Goal: Task Accomplishment & Management: Complete application form

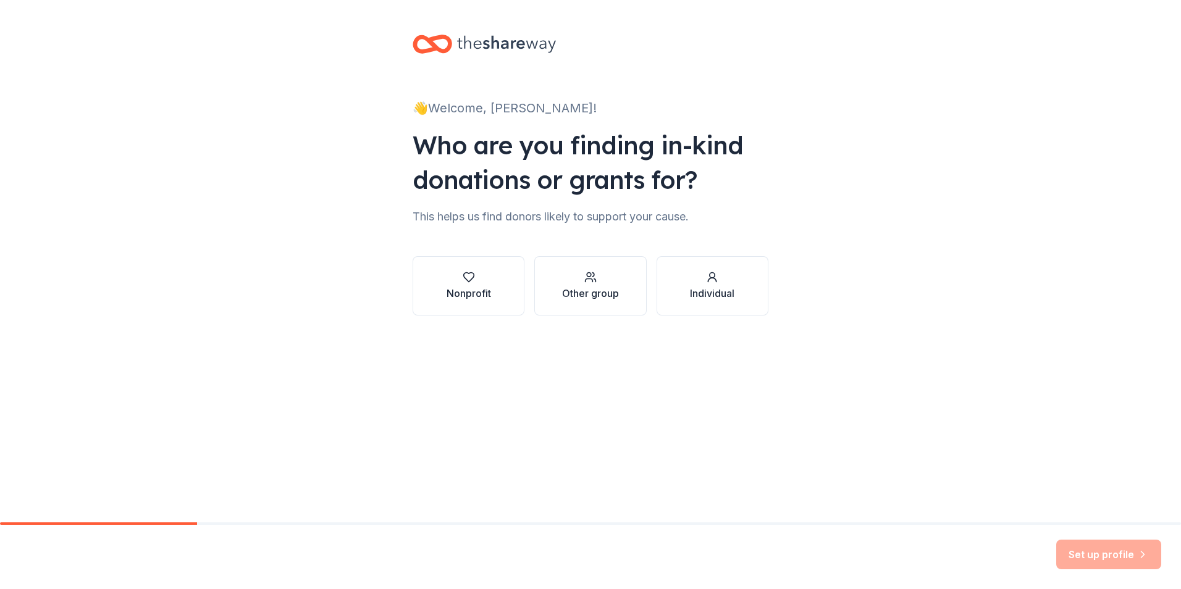
click at [465, 288] on div "Nonprofit" at bounding box center [469, 293] width 44 height 15
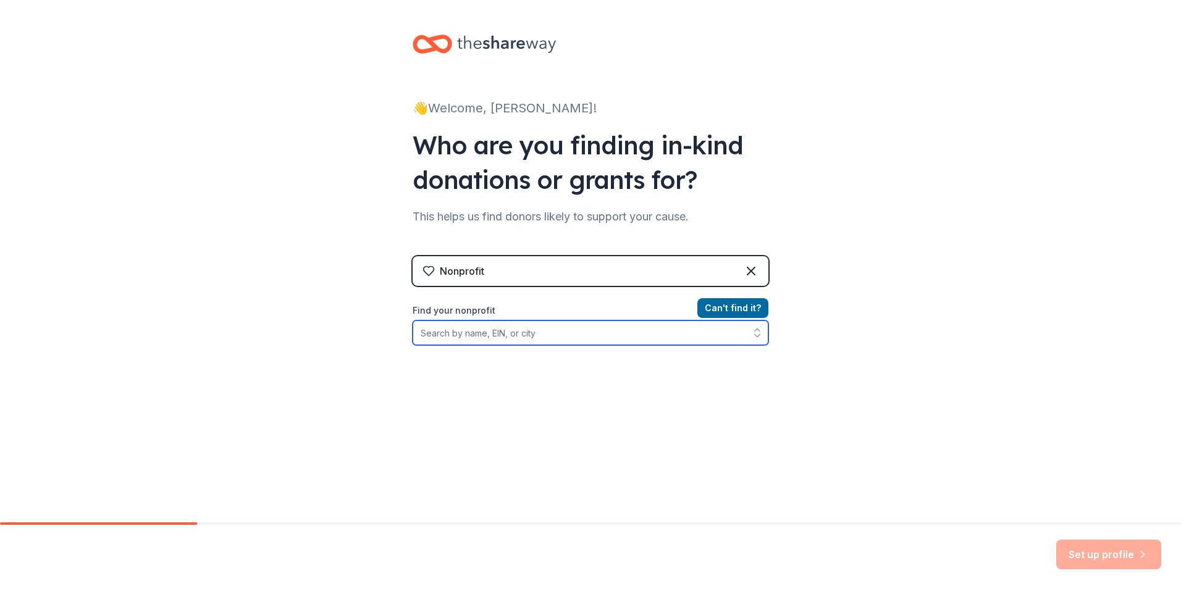
click at [486, 336] on input "Find your nonprofit" at bounding box center [591, 333] width 356 height 25
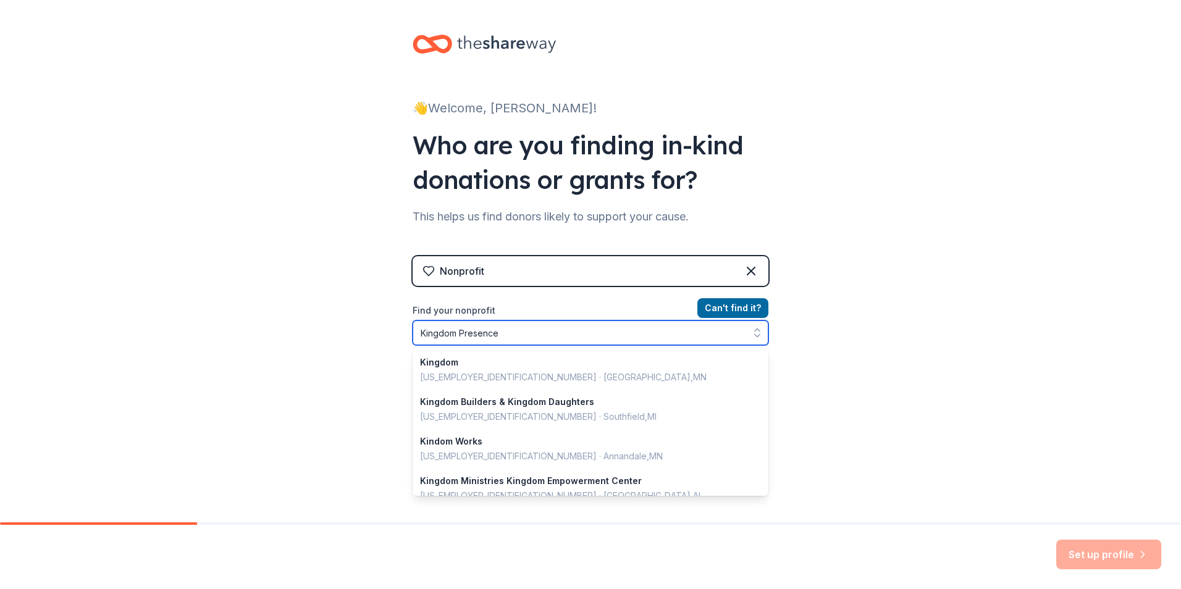
type input "Kingdom Presence"
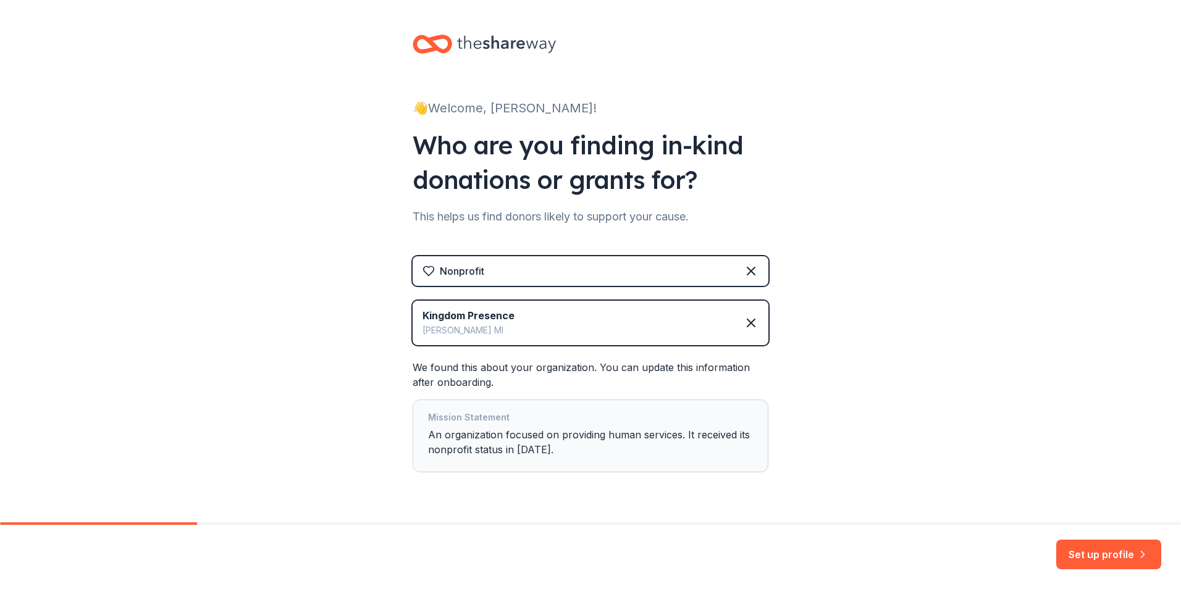
scroll to position [34, 0]
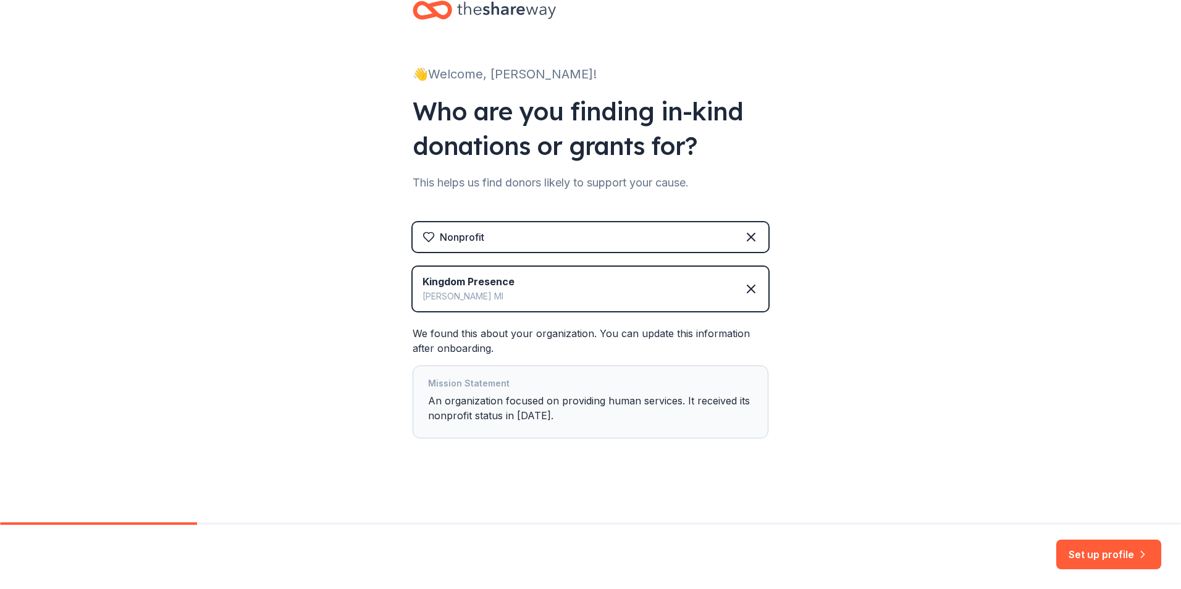
click at [1112, 555] on button "Set up profile" at bounding box center [1109, 555] width 105 height 30
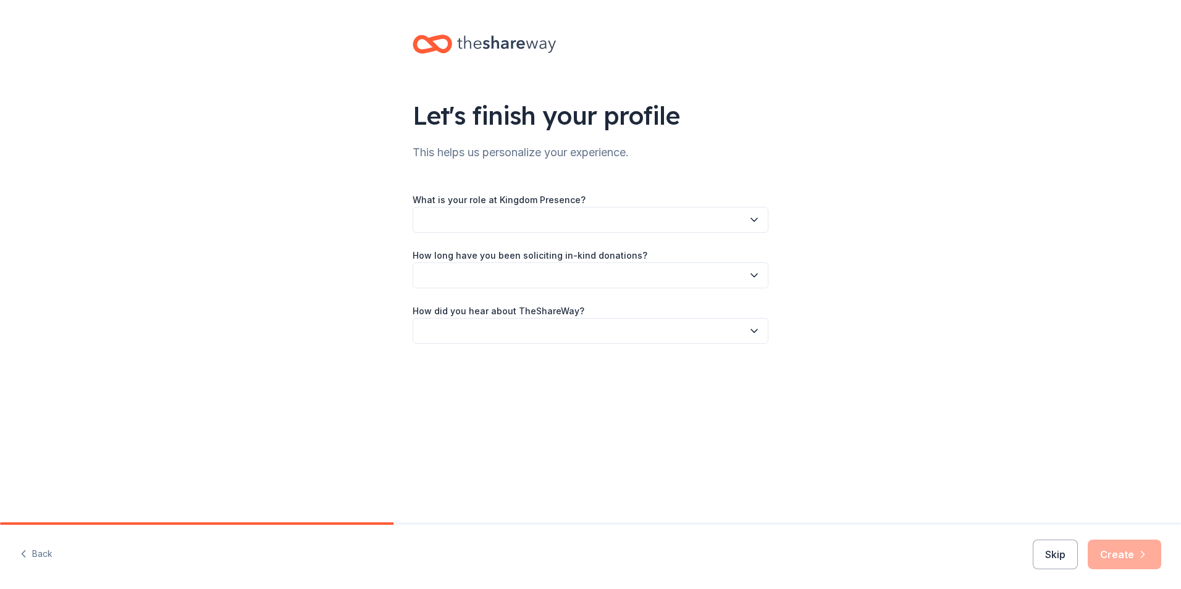
click at [504, 224] on button "button" at bounding box center [591, 220] width 356 height 26
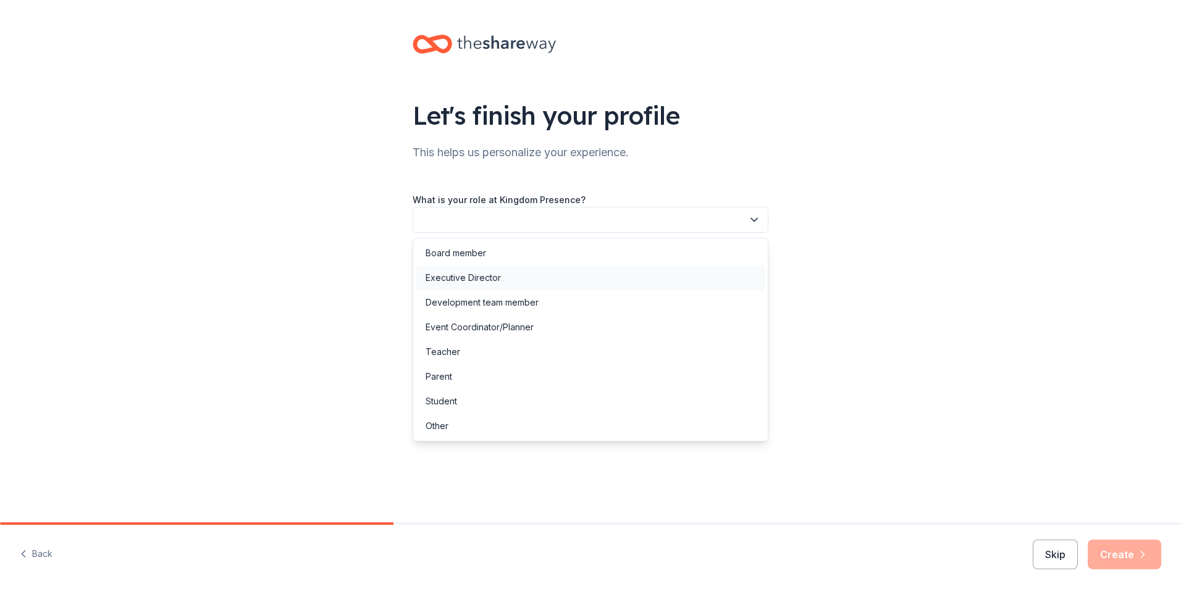
click at [478, 279] on div "Executive Director" at bounding box center [463, 278] width 75 height 15
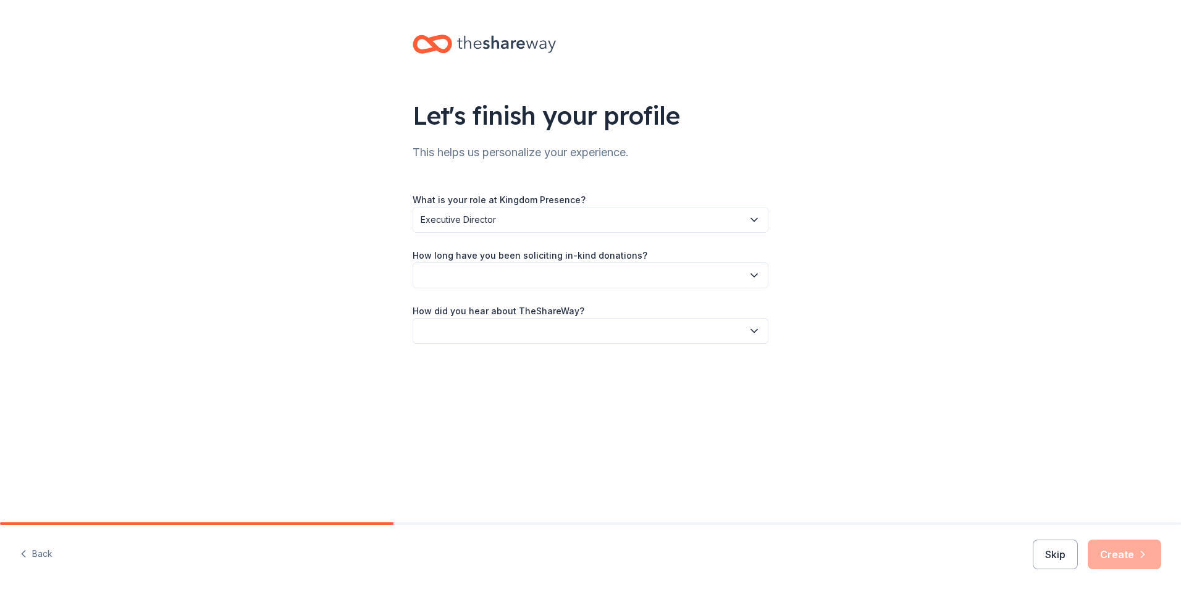
click at [471, 286] on button "button" at bounding box center [591, 276] width 356 height 26
click at [475, 310] on div "This is my first time!" at bounding box center [465, 309] width 78 height 15
drag, startPoint x: 475, startPoint y: 310, endPoint x: 490, endPoint y: 338, distance: 32.1
click at [490, 338] on button "button" at bounding box center [591, 331] width 356 height 26
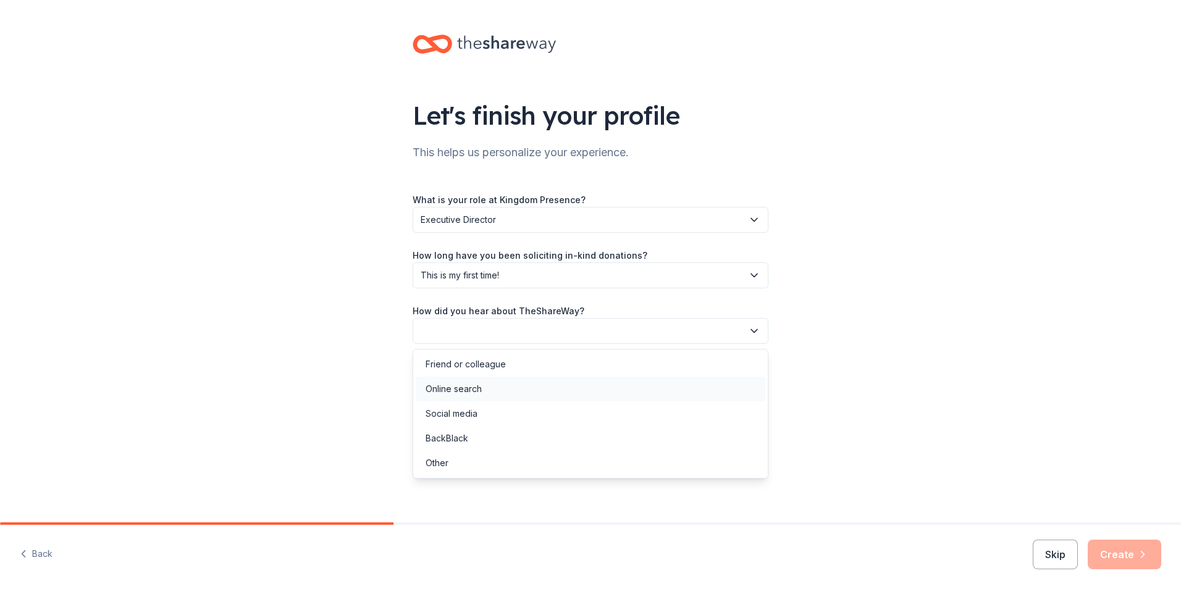
click at [474, 392] on div "Online search" at bounding box center [454, 389] width 56 height 15
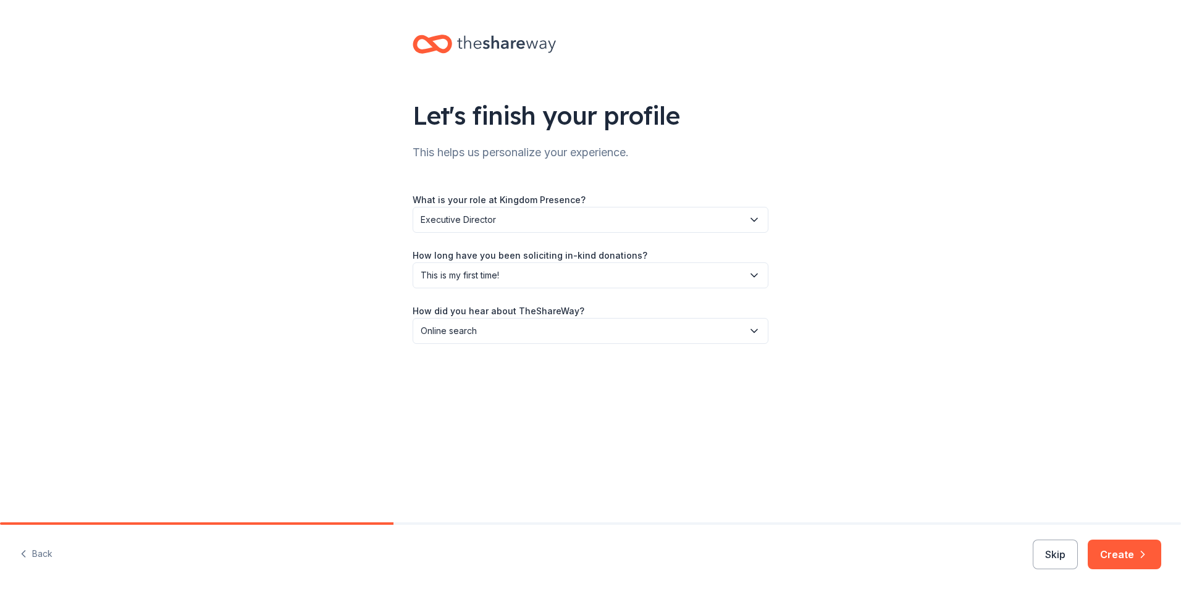
click at [1127, 556] on button "Create" at bounding box center [1125, 555] width 74 height 30
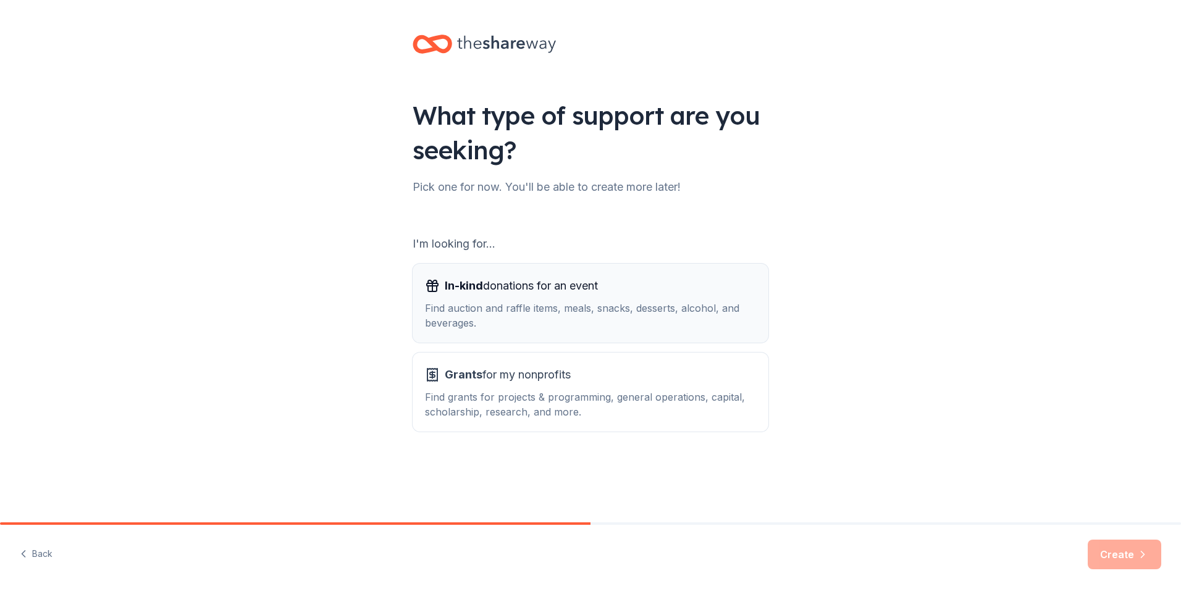
click at [557, 325] on div "Find auction and raffle items, meals, snacks, desserts, alcohol, and beverages." at bounding box center [590, 316] width 331 height 30
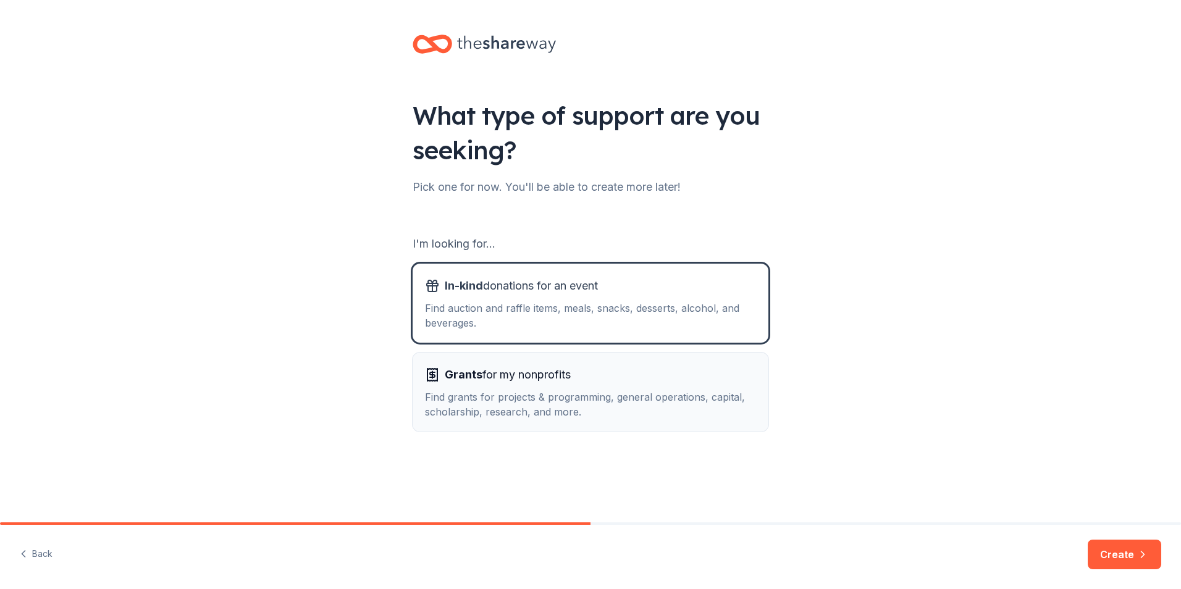
click at [550, 402] on div "Find grants for projects & programming, general operations, capital, scholarshi…" at bounding box center [590, 405] width 331 height 30
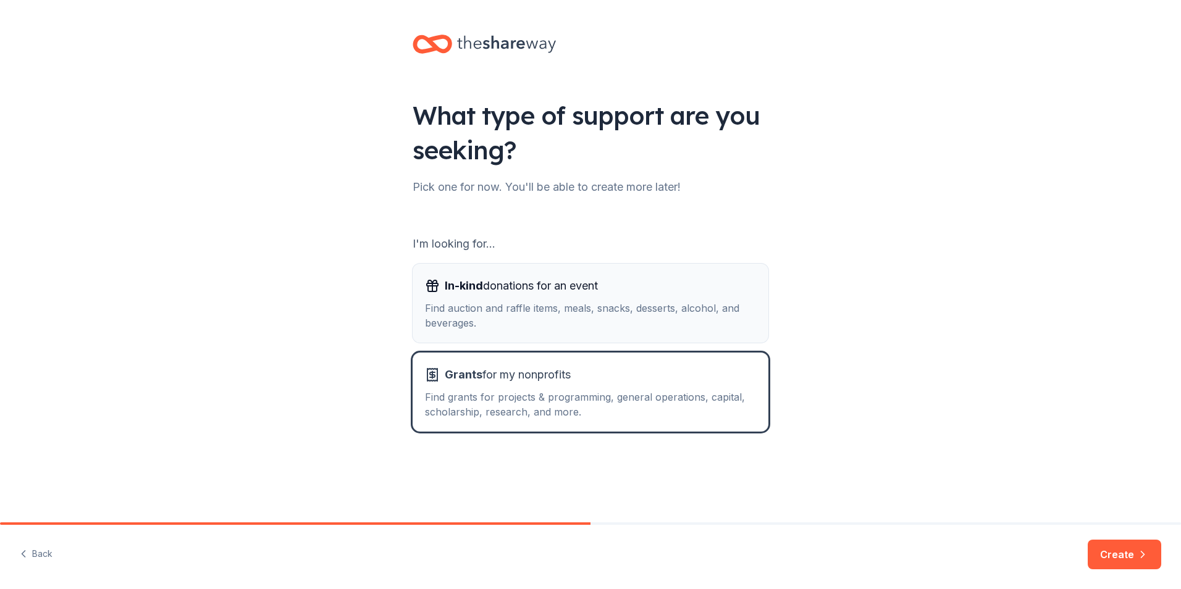
drag, startPoint x: 547, startPoint y: 305, endPoint x: 554, endPoint y: 300, distance: 8.9
click at [552, 304] on div "Find auction and raffle items, meals, snacks, desserts, alcohol, and beverages." at bounding box center [590, 316] width 331 height 30
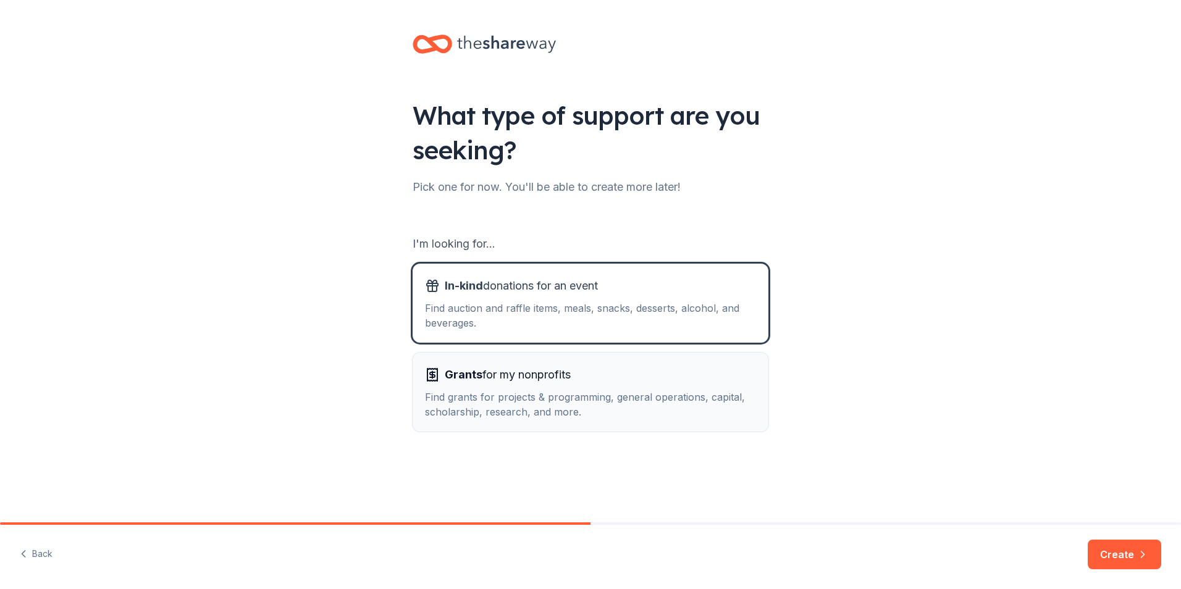
click at [517, 390] on div "Grants for my nonprofits Find grants for projects & programming, general operat…" at bounding box center [590, 392] width 331 height 54
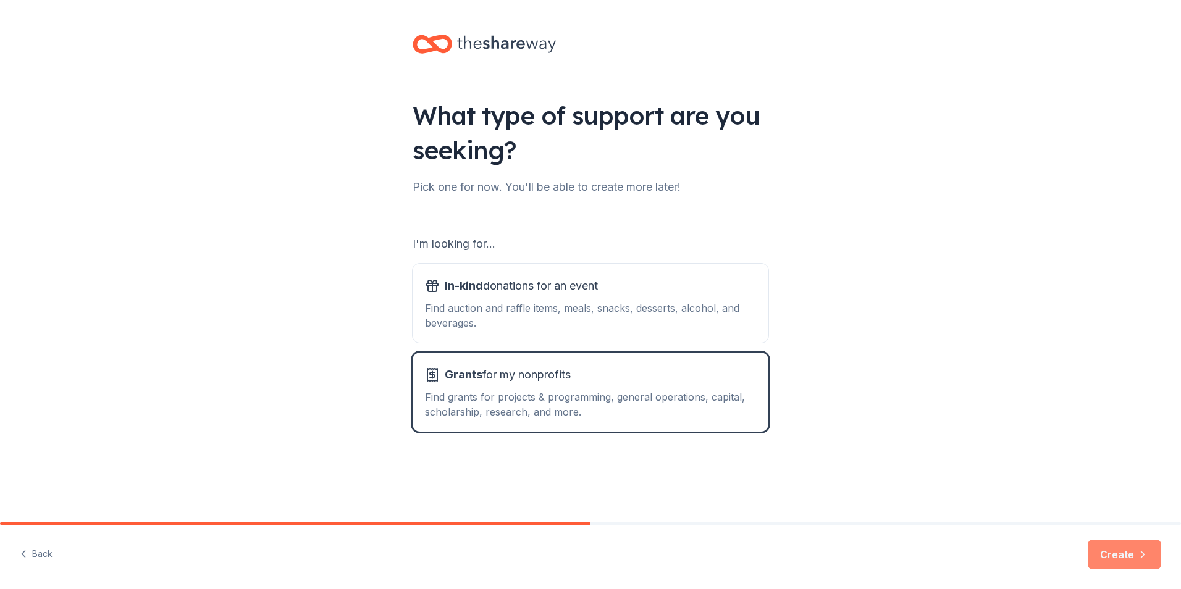
click at [1124, 551] on button "Create" at bounding box center [1125, 555] width 74 height 30
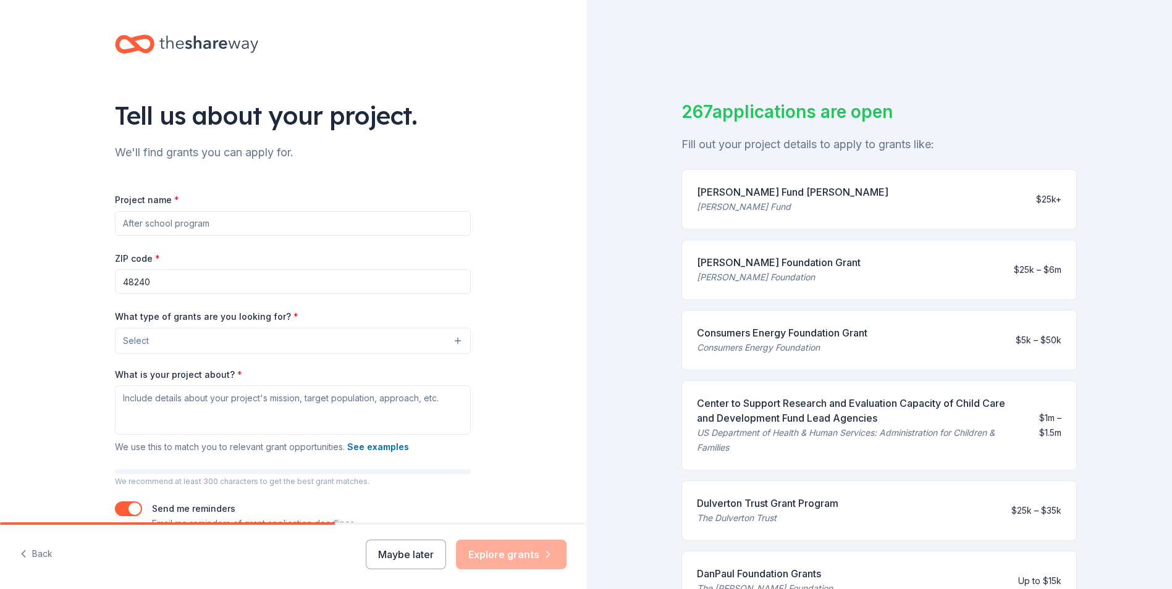
click at [224, 220] on input "Project name *" at bounding box center [293, 223] width 356 height 25
type input "Adopt A Family"
click at [275, 337] on button "Select" at bounding box center [293, 341] width 356 height 26
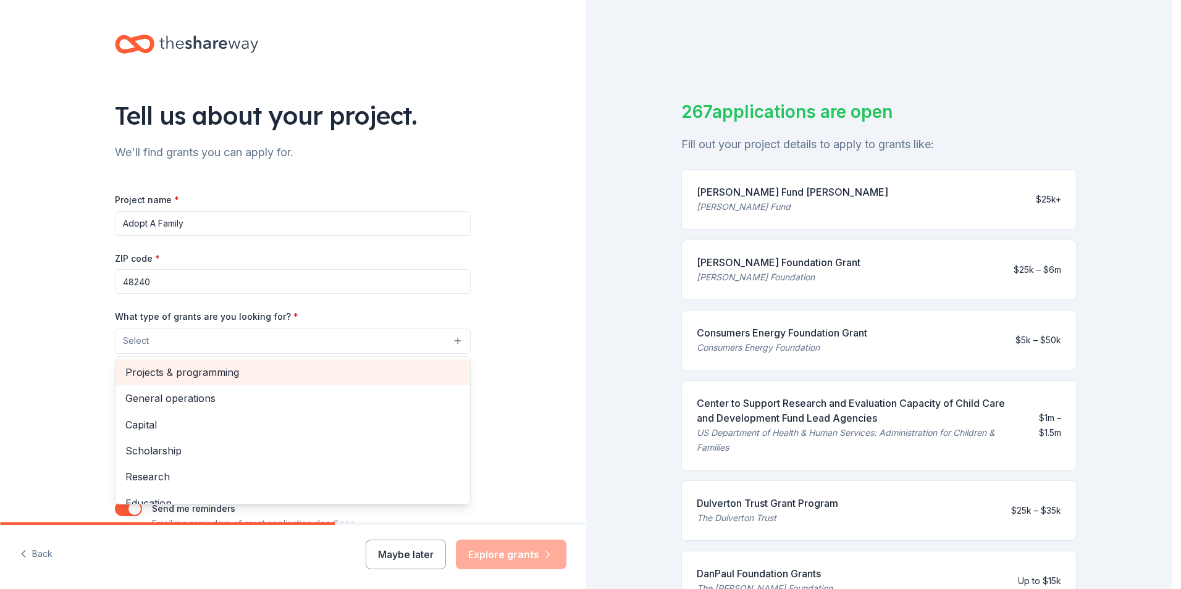
click at [224, 374] on span "Projects & programming" at bounding box center [292, 373] width 335 height 16
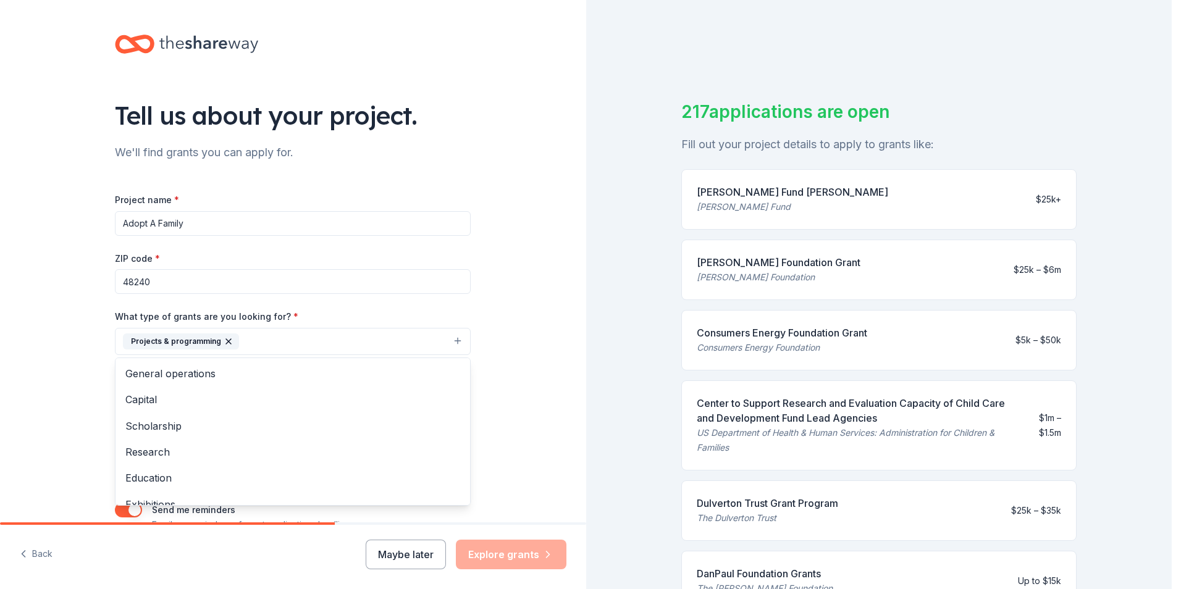
click at [529, 252] on div "Tell us about your project. We'll find grants you can apply for. Project name *…" at bounding box center [293, 296] width 586 height 592
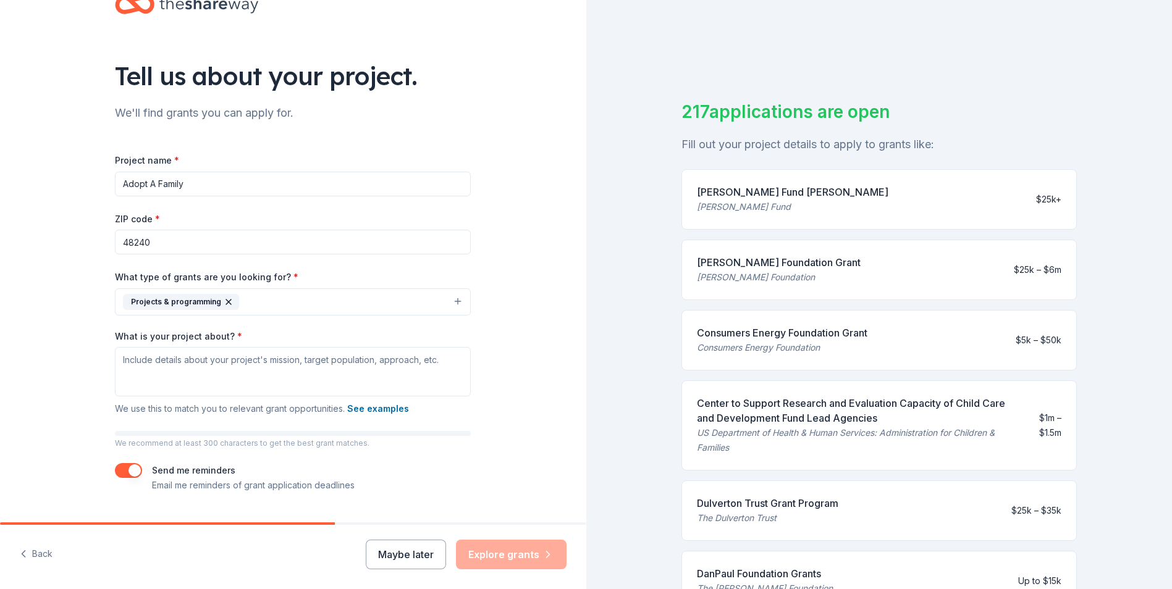
scroll to position [62, 0]
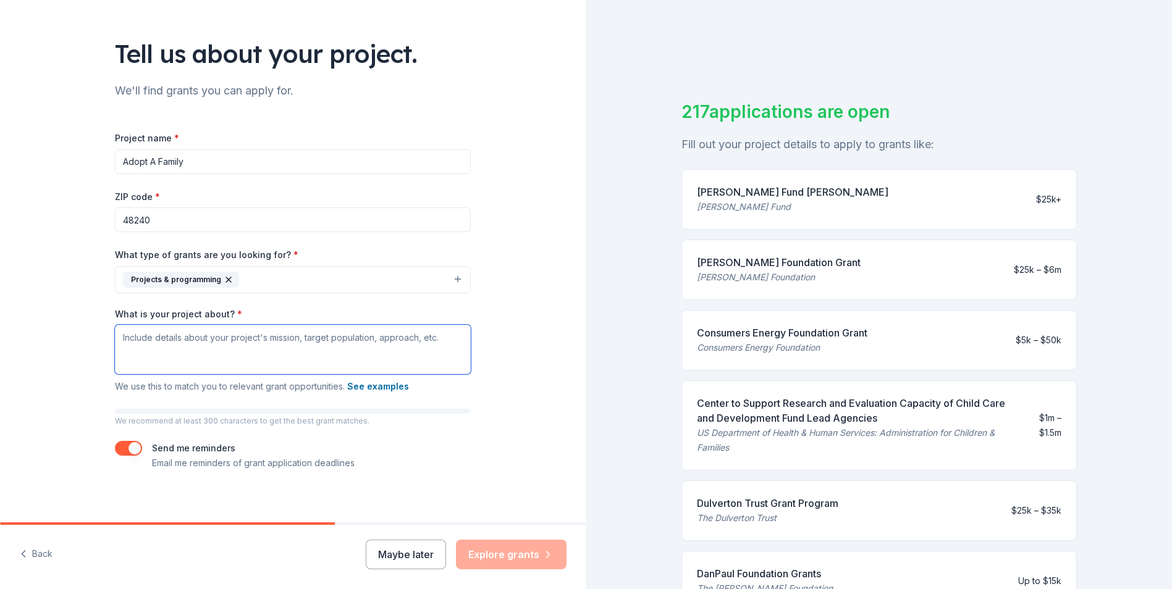
click at [148, 336] on textarea "What is your project about? *" at bounding box center [293, 349] width 356 height 49
paste textarea "Our Adopt-a-Family Program brings holiday support and assistance to families in…"
type textarea "Our Adopt-a-Family Program brings holiday support and assistance to families in…"
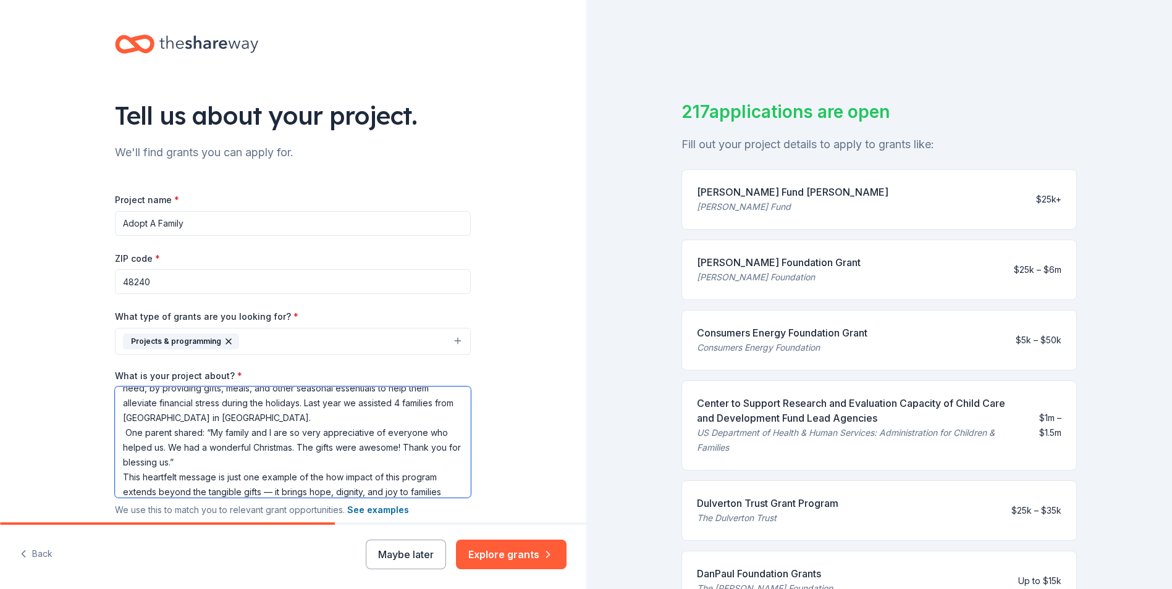
scroll to position [0, 0]
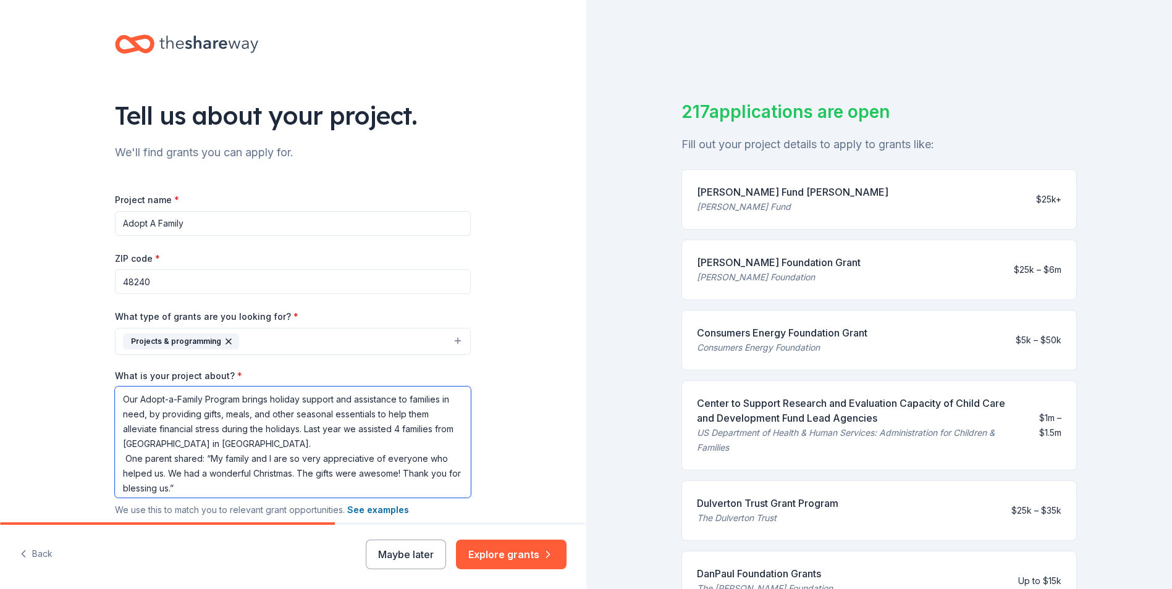
drag, startPoint x: 441, startPoint y: 470, endPoint x: 102, endPoint y: 394, distance: 347.8
click at [104, 385] on div "Tell us about your project. We'll find grants you can apply for. Project name *…" at bounding box center [292, 327] width 395 height 654
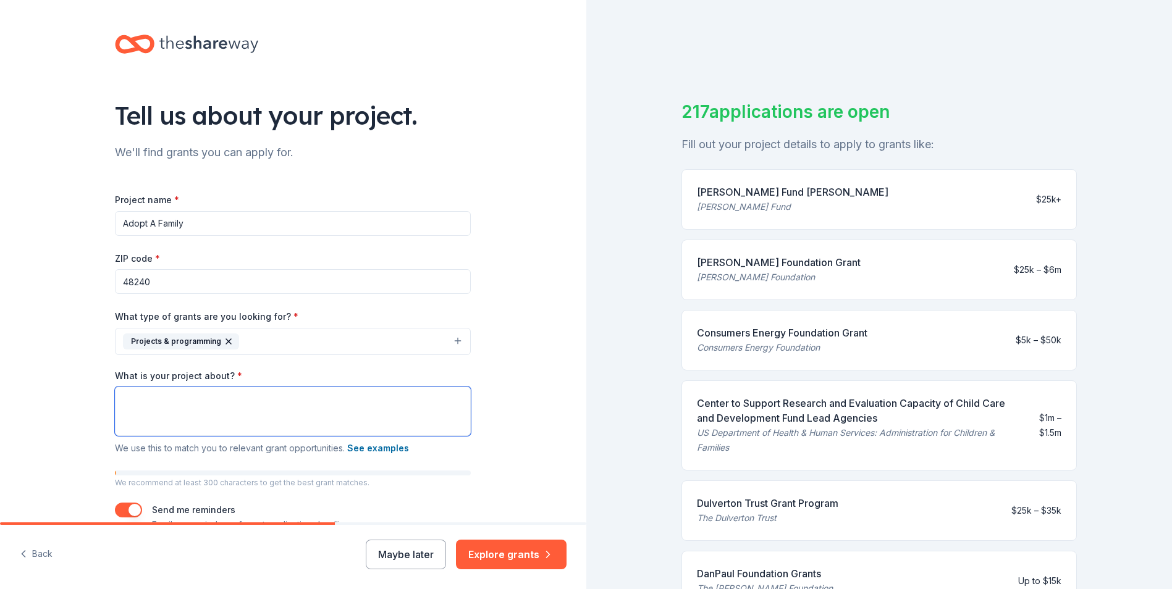
click at [289, 410] on textarea "What is your project about? *" at bounding box center [293, 411] width 356 height 49
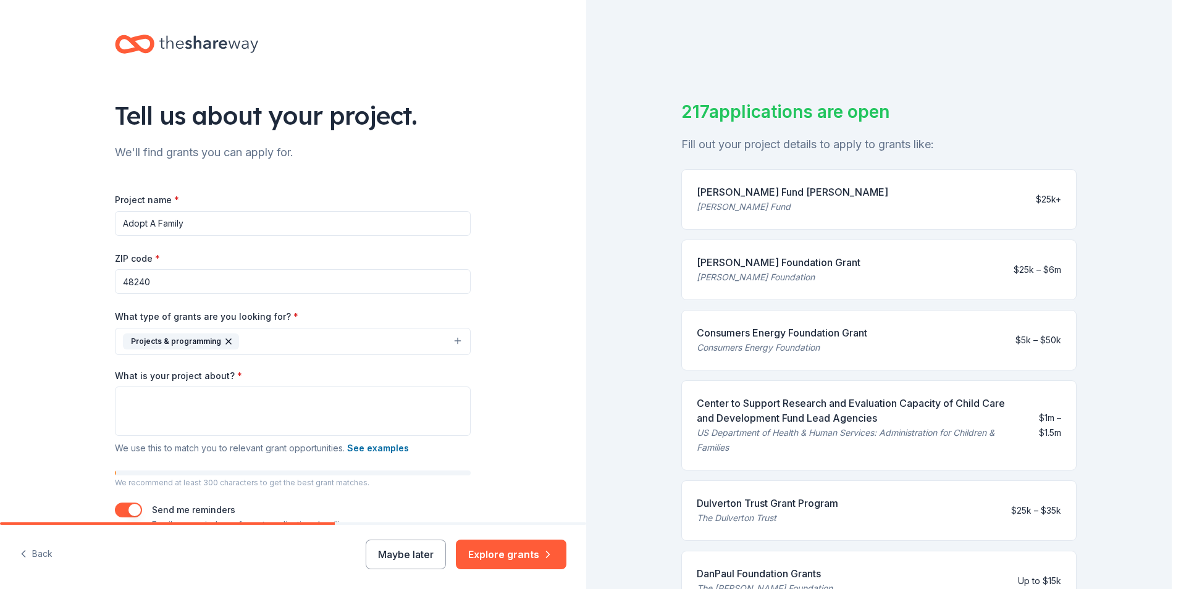
click at [281, 334] on button "Projects & programming" at bounding box center [293, 341] width 356 height 27
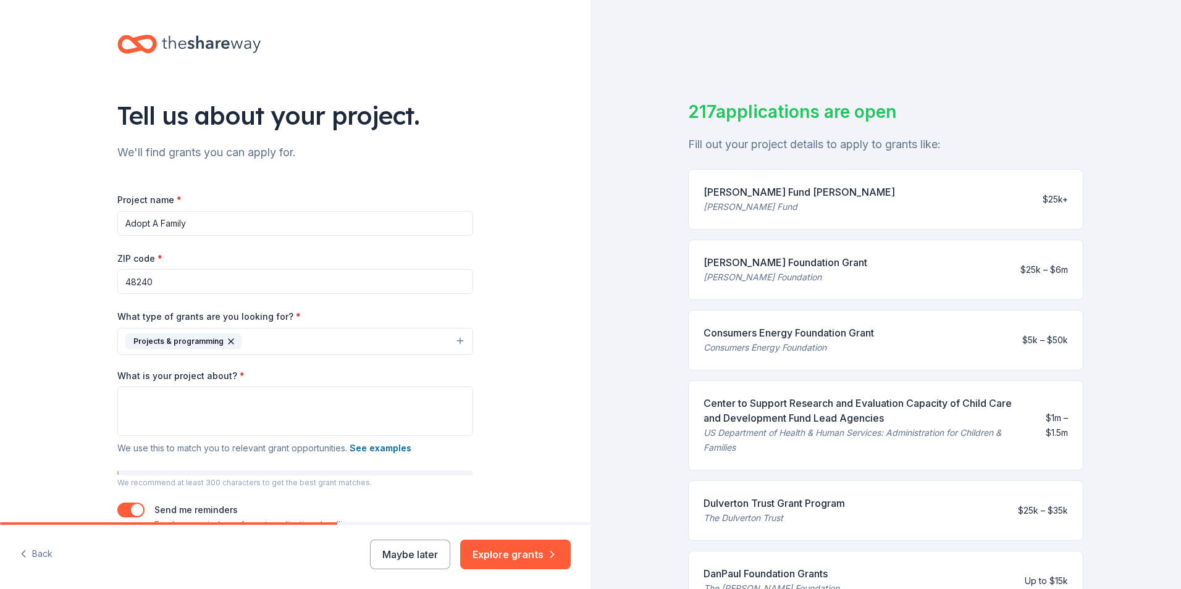
click at [281, 332] on button "Projects & programming" at bounding box center [295, 341] width 356 height 27
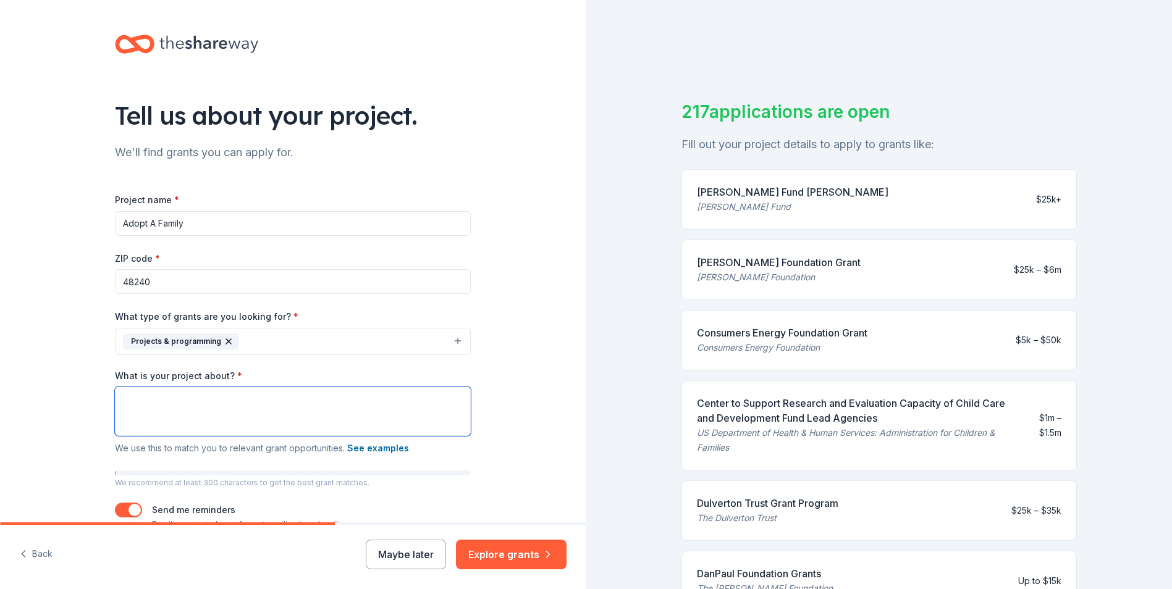
click at [138, 394] on textarea "What is your project about? *" at bounding box center [293, 411] width 356 height 49
paste textarea "Our Adopt-a-Family Program brings holiday support and assistance to families in…"
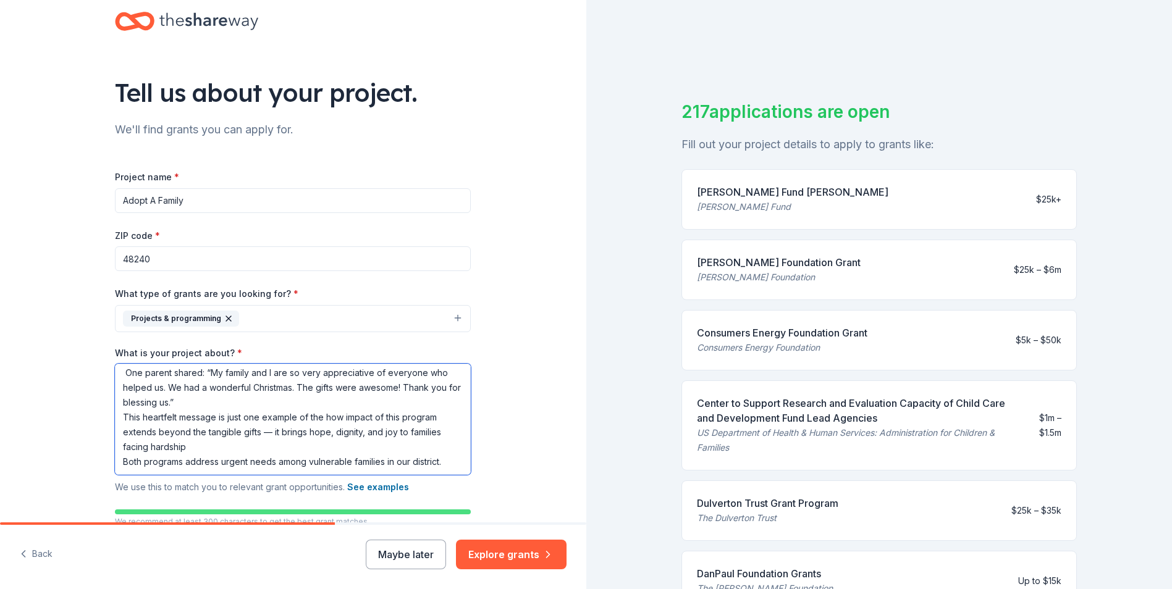
scroll to position [36, 0]
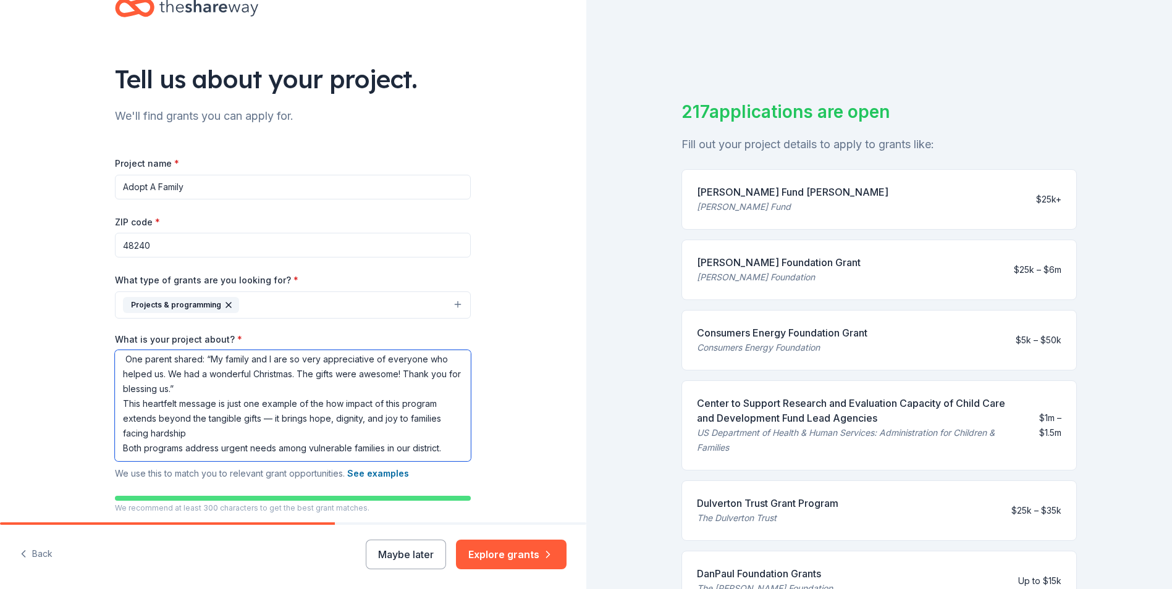
drag, startPoint x: 125, startPoint y: 460, endPoint x: 185, endPoint y: 436, distance: 64.0
click at [185, 436] on textarea "Our Adopt-a-Family Program brings holiday support and assistance to families in…" at bounding box center [293, 405] width 356 height 111
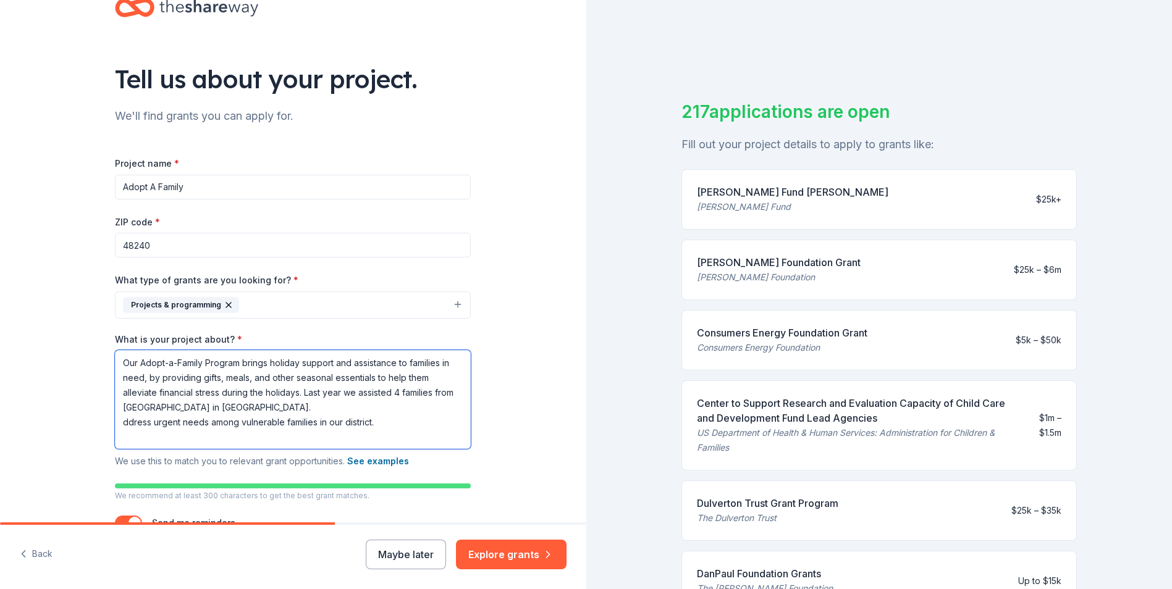
scroll to position [0, 0]
click at [413, 420] on textarea "Our Adopt-a-Family Program brings holiday support and assistance to families in…" at bounding box center [293, 399] width 356 height 99
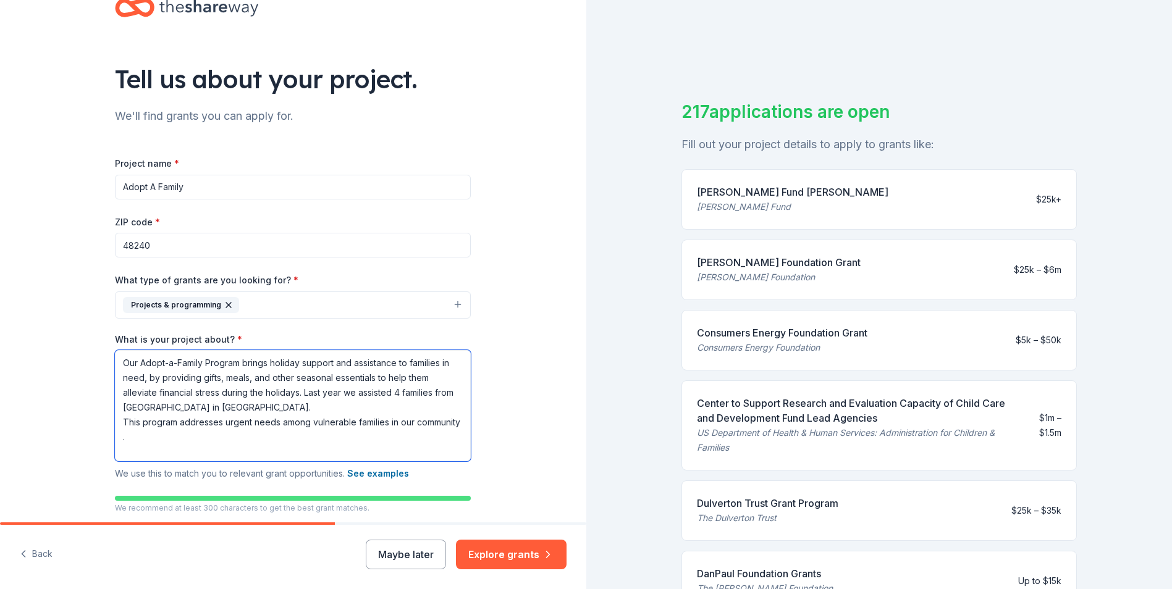
click at [295, 406] on textarea "Our Adopt-a-Family Program brings holiday support and assistance to families in…" at bounding box center [293, 405] width 356 height 111
paste textarea "Our Adopt-a-Family Holiday program helps families who may be struggling during …"
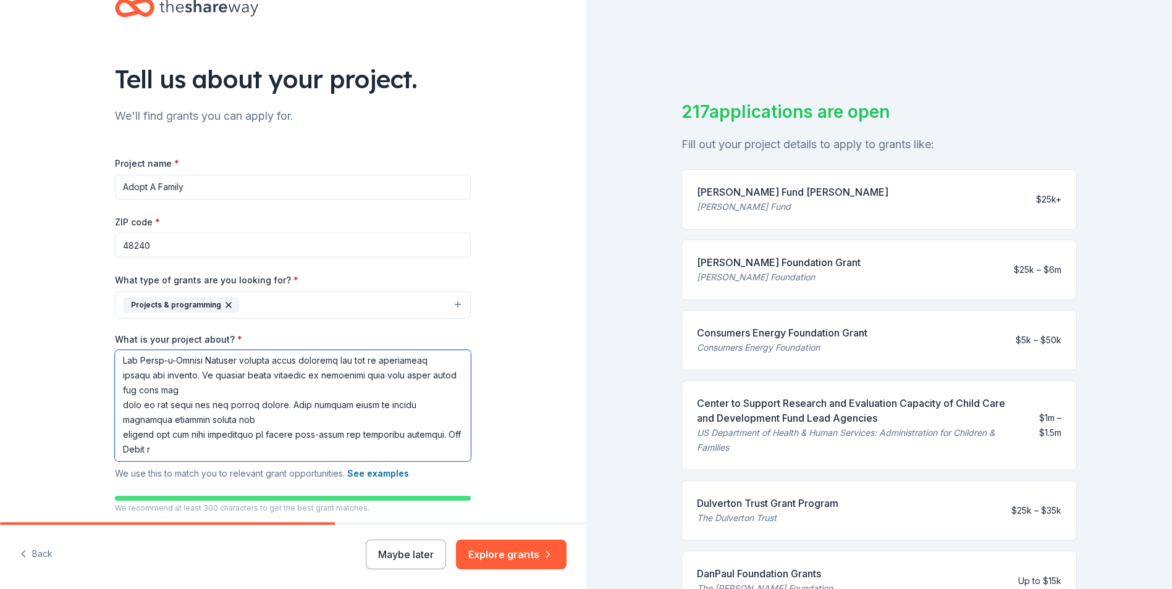
click at [200, 389] on textarea "What is your project about? *" at bounding box center [293, 405] width 356 height 111
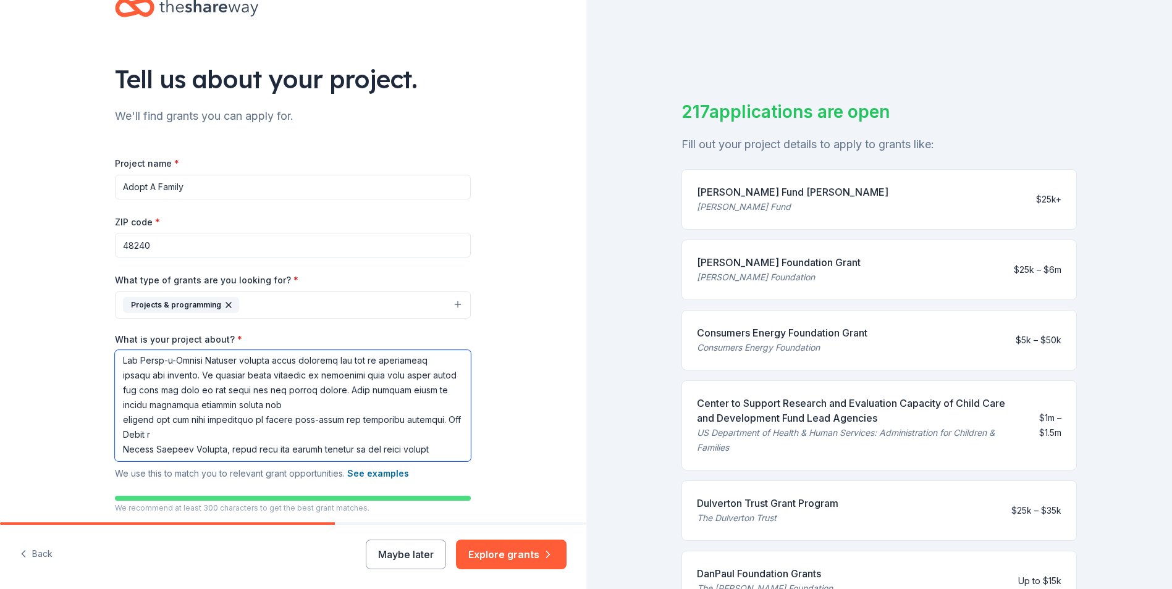
click at [243, 404] on textarea "What is your project about? *" at bounding box center [293, 405] width 356 height 111
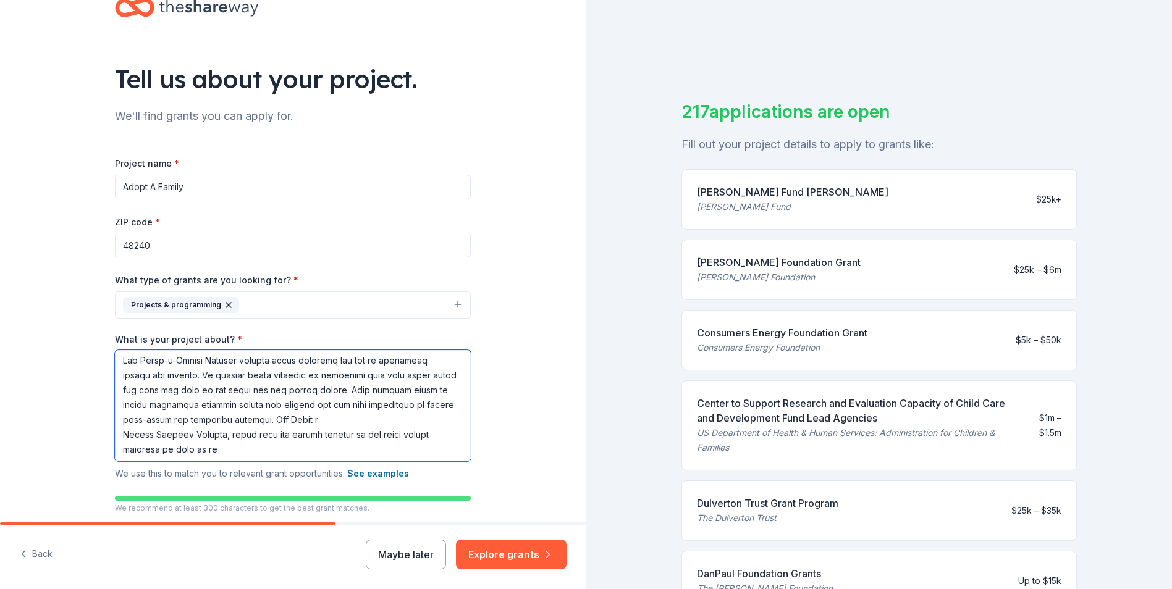
click at [328, 418] on textarea "What is your project about? *" at bounding box center [293, 405] width 356 height 111
click at [251, 418] on textarea "What is your project about? *" at bounding box center [293, 405] width 356 height 111
click at [226, 435] on textarea "What is your project about? *" at bounding box center [293, 405] width 356 height 111
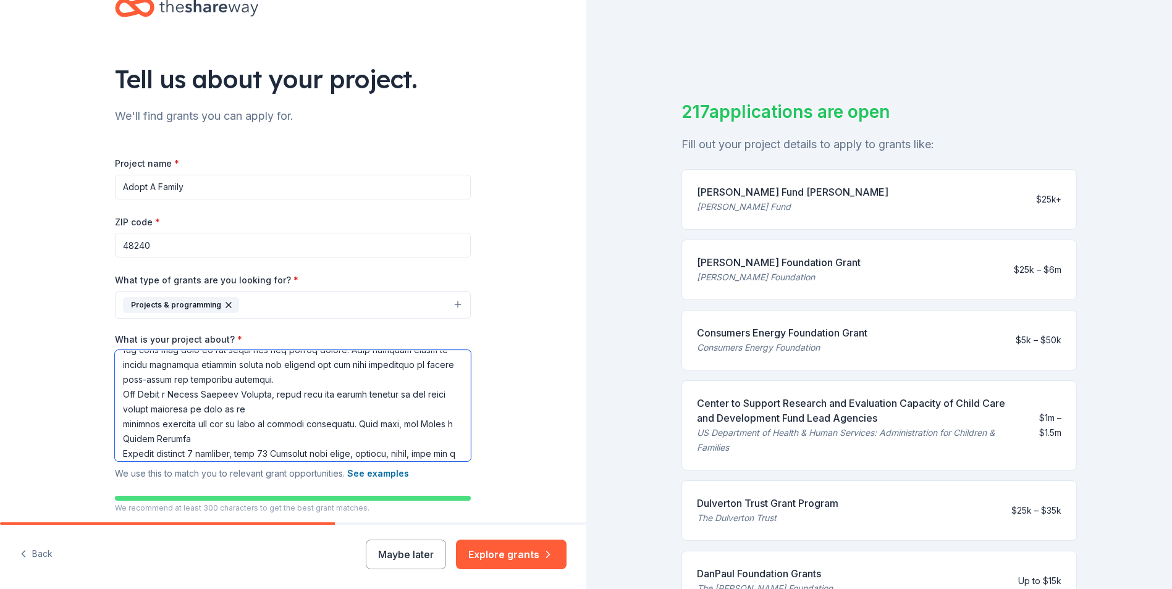
scroll to position [124, 0]
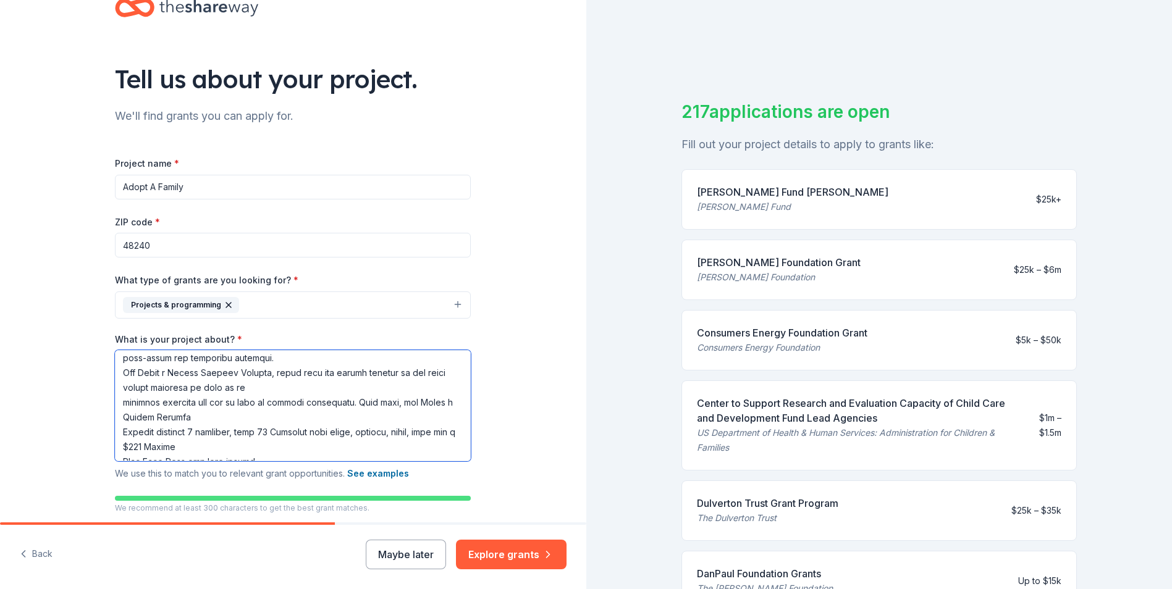
click at [252, 386] on textarea "What is your project about? *" at bounding box center [293, 405] width 356 height 111
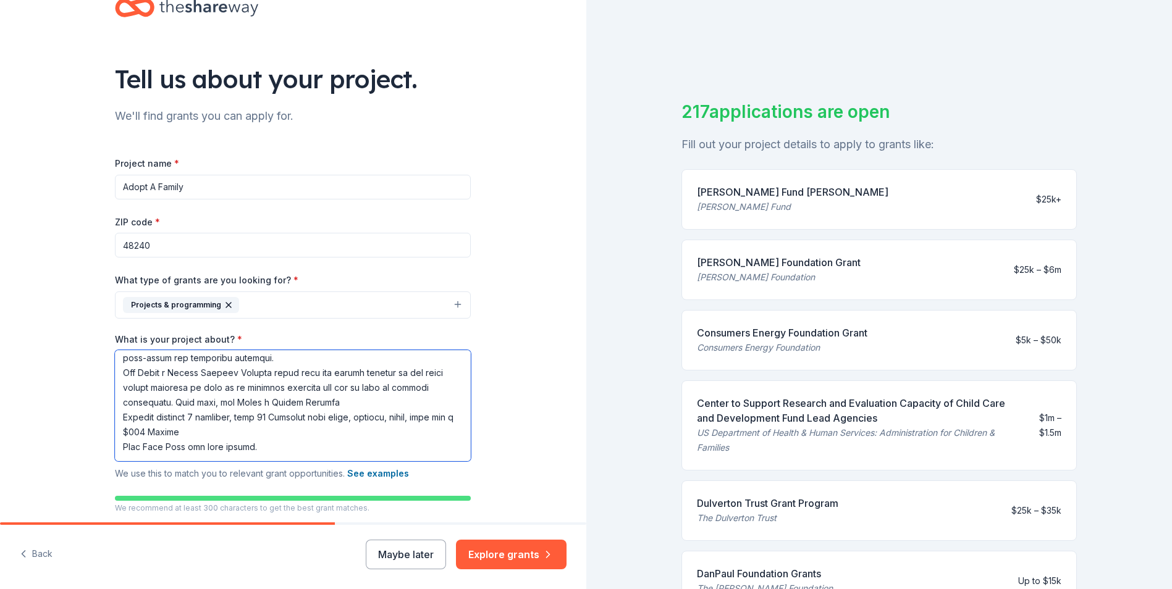
click at [327, 403] on textarea "What is your project about? *" at bounding box center [293, 405] width 356 height 111
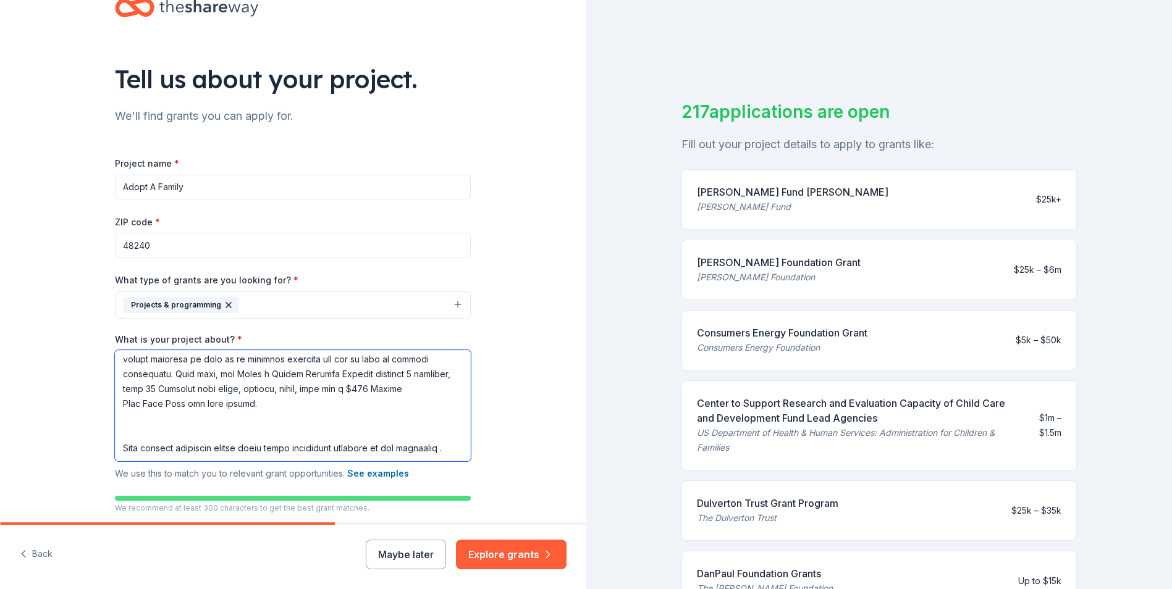
scroll to position [182, 0]
click at [125, 392] on textarea "What is your project about? *" at bounding box center [293, 405] width 356 height 111
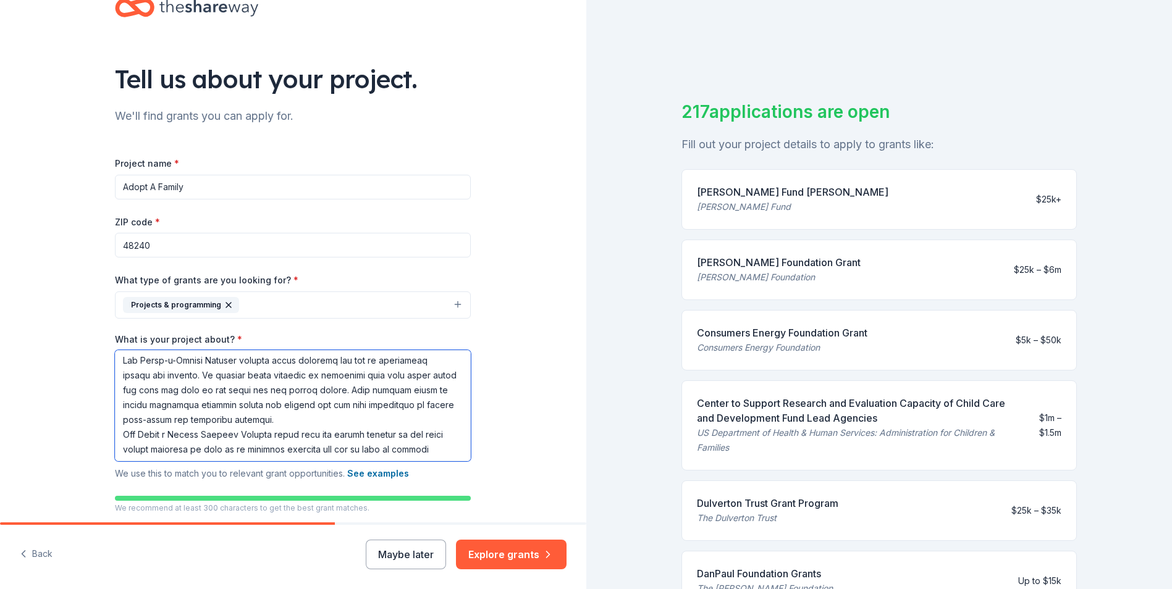
scroll to position [0, 0]
drag, startPoint x: 297, startPoint y: 392, endPoint x: 320, endPoint y: 401, distance: 24.7
click at [321, 408] on textarea "What is your project about? *" at bounding box center [293, 405] width 356 height 111
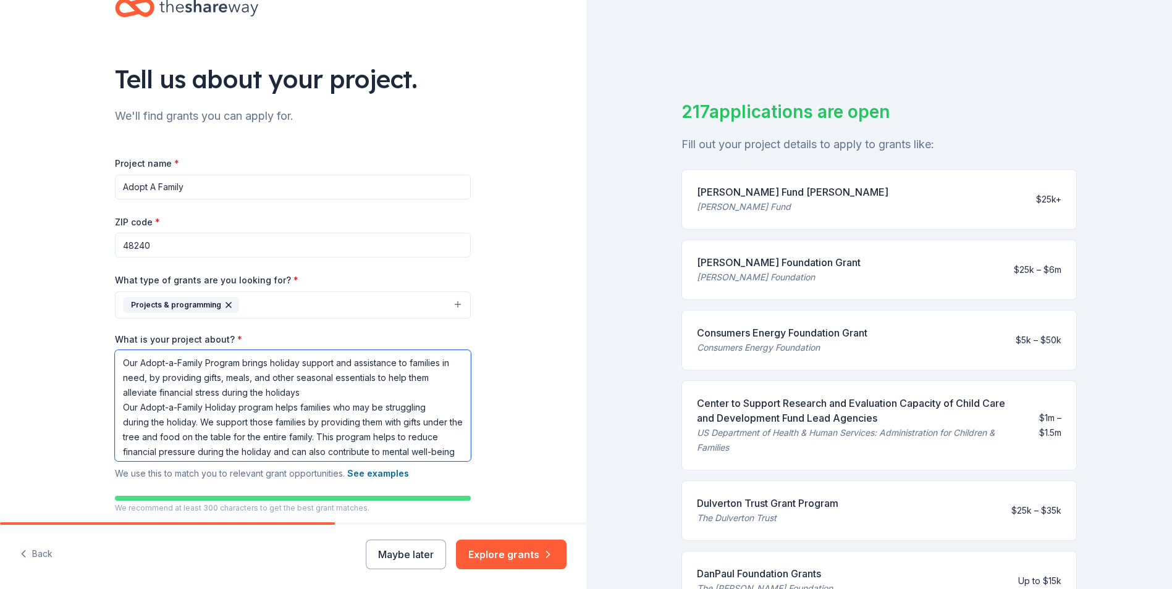
type textarea "Our Adopt-a-Family Program brings holiday support and assistance to families in…"
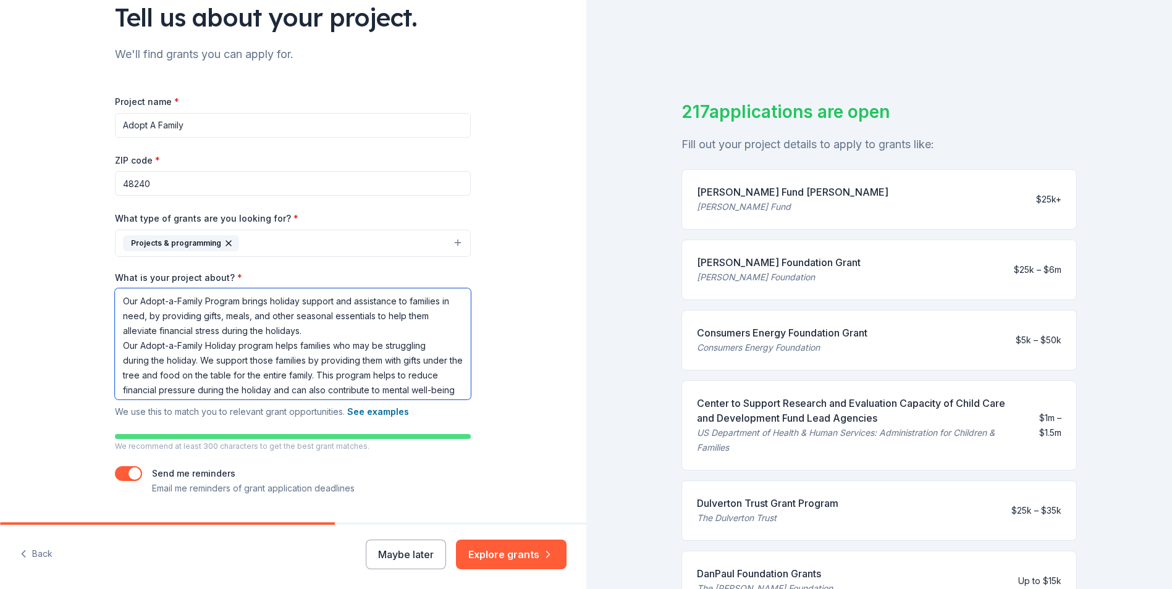
drag, startPoint x: 175, startPoint y: 373, endPoint x: 113, endPoint y: 273, distance: 117.4
click at [115, 274] on div "What is your project about? * Our Adopt-a-Family Program brings holiday support…" at bounding box center [293, 346] width 356 height 148
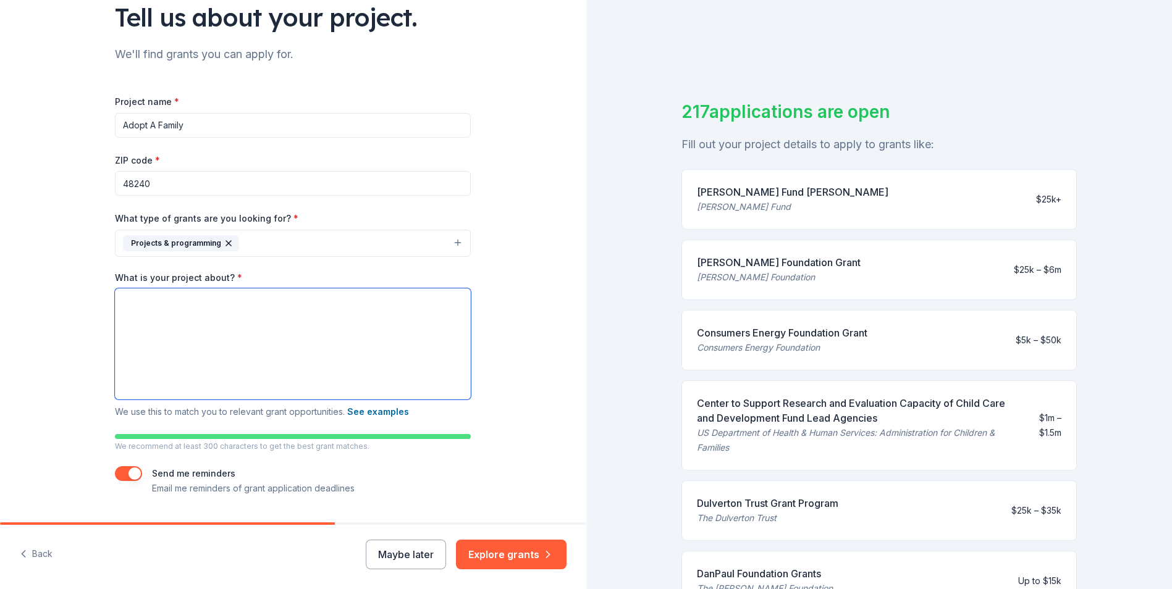
scroll to position [69, 0]
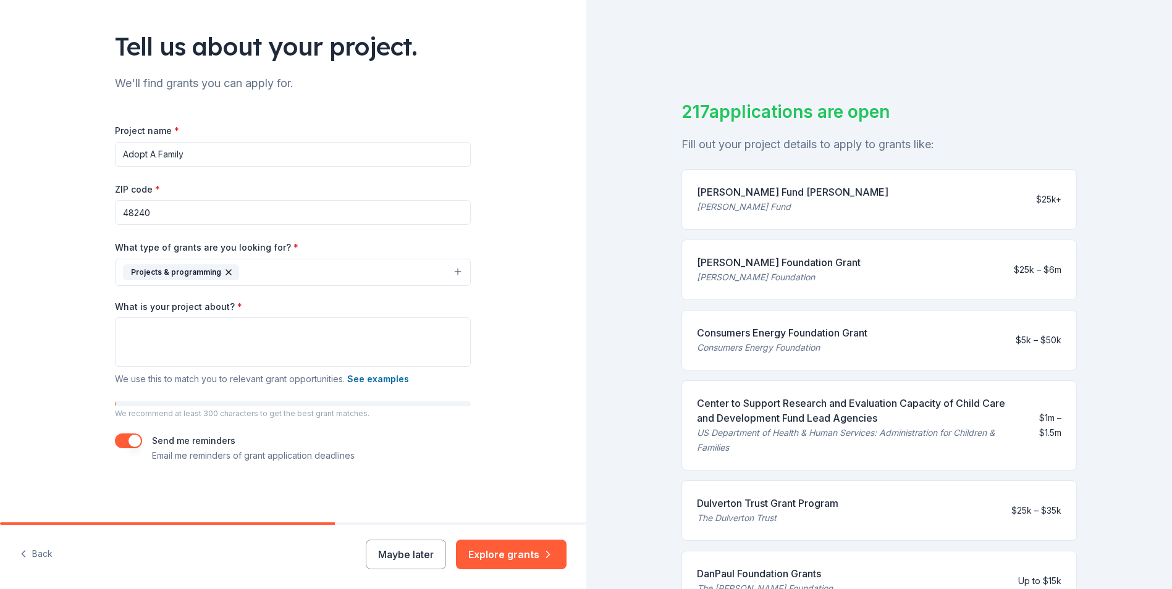
click at [40, 554] on button "Back" at bounding box center [36, 555] width 33 height 26
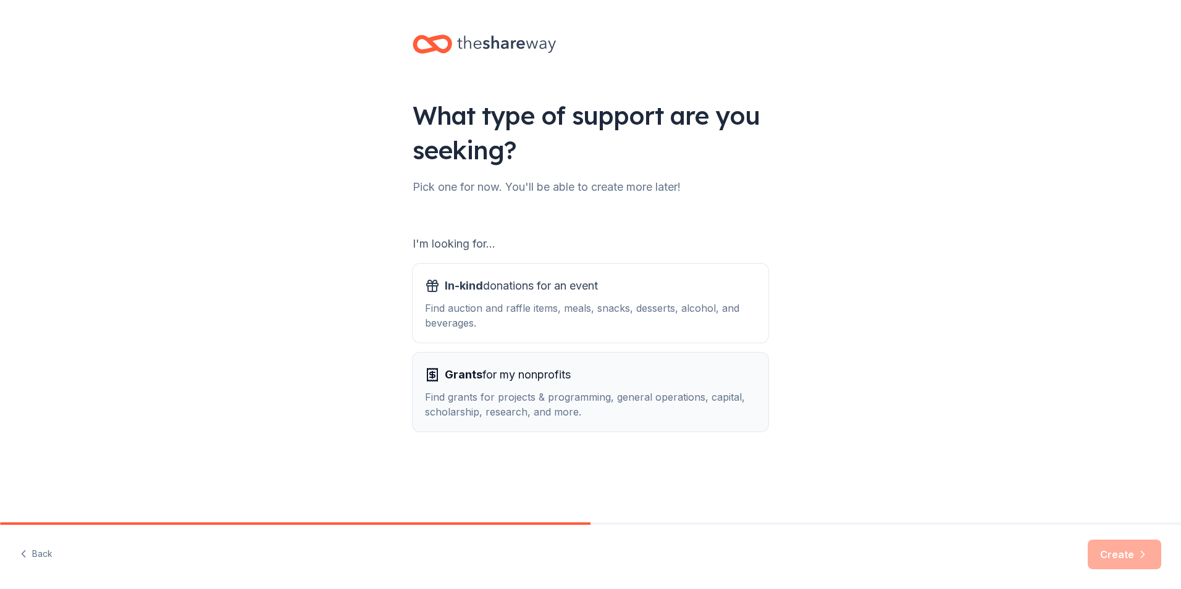
click at [528, 382] on span "Grants for my nonprofits" at bounding box center [508, 375] width 126 height 20
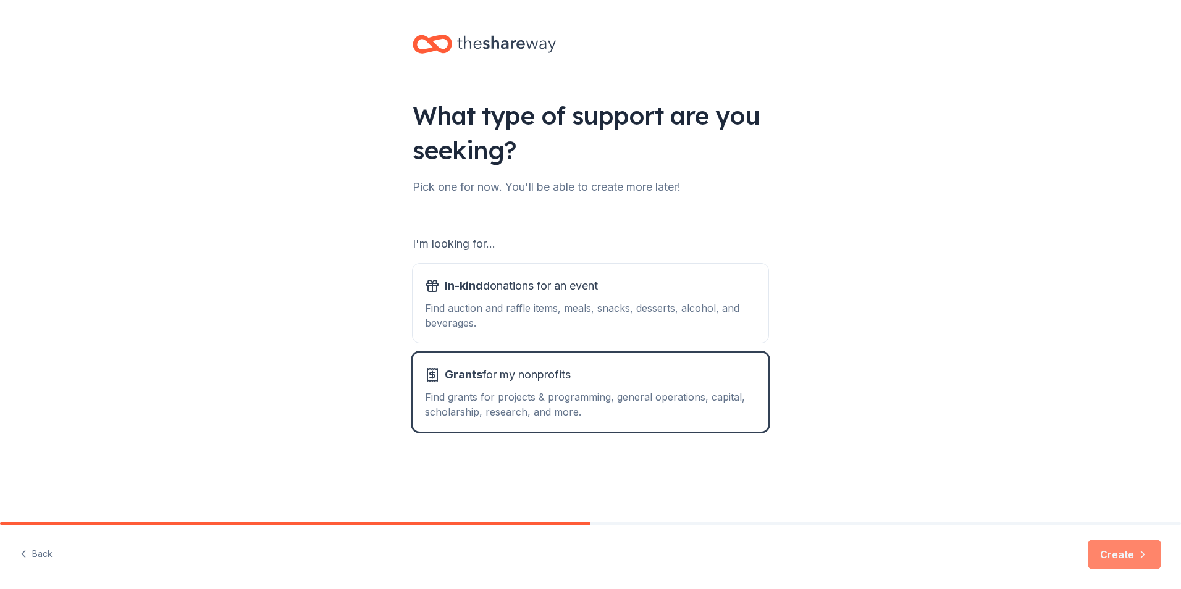
click at [1123, 552] on button "Create" at bounding box center [1125, 555] width 74 height 30
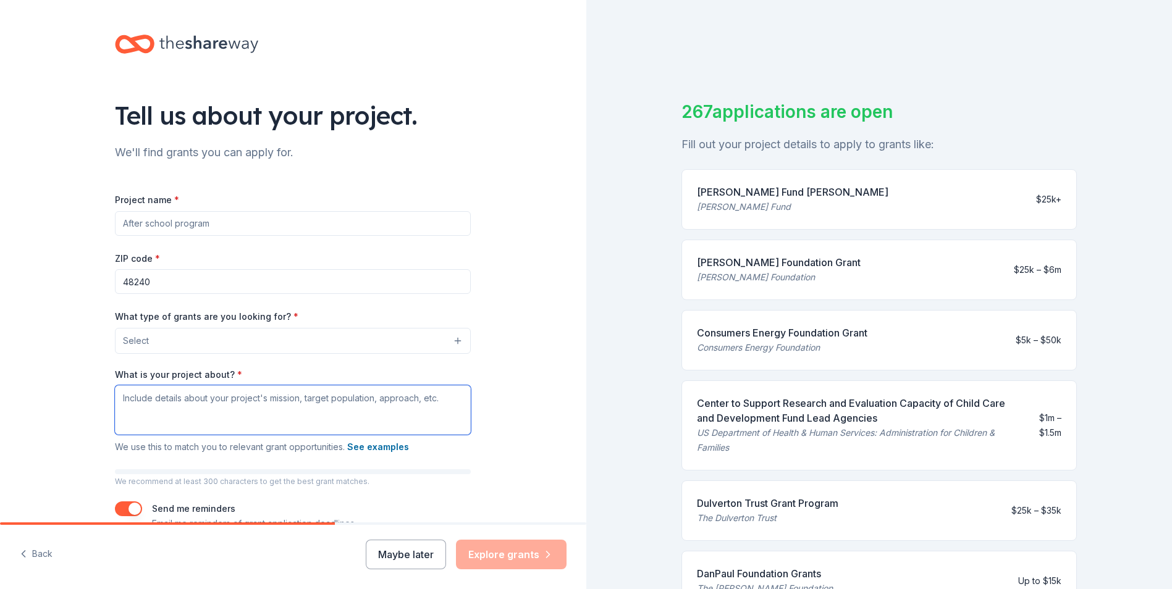
click at [116, 399] on textarea "What is your project about? *" at bounding box center [293, 410] width 356 height 49
paste textarea "Our Adopt-a-Family Program brings holiday support and assistance to families in…"
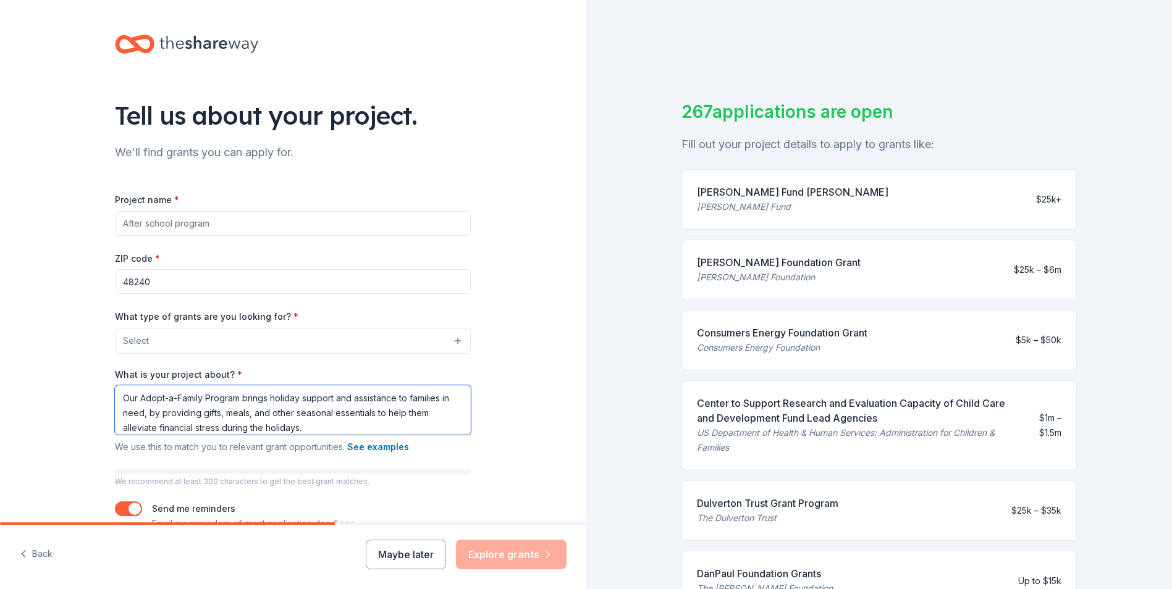
scroll to position [116, 0]
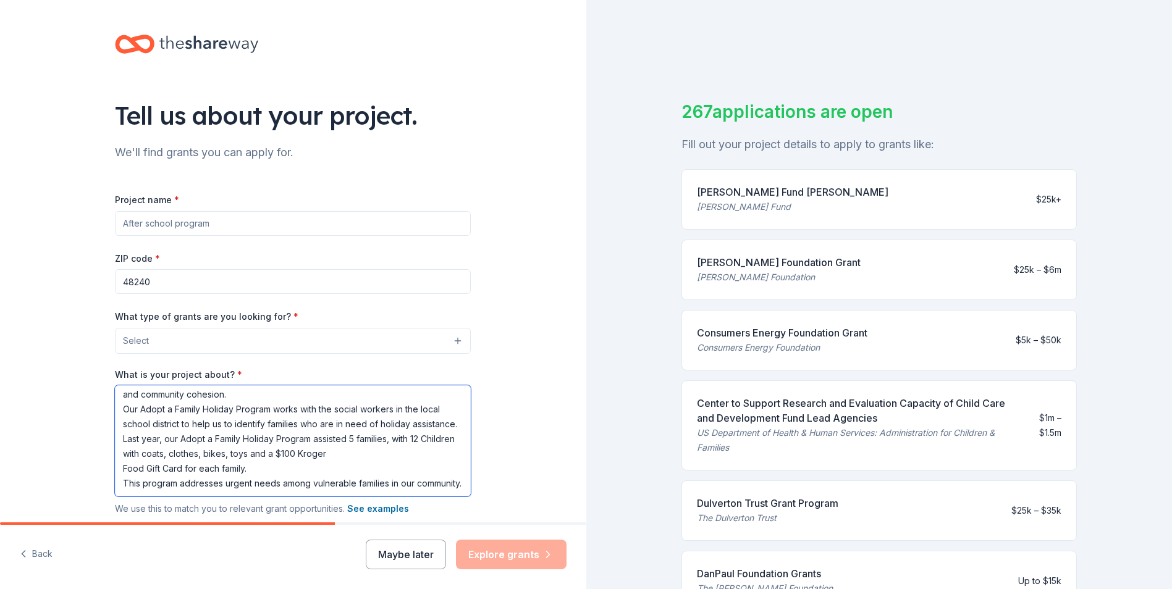
type textarea "Our Adopt-a-Family Program brings holiday support and assistance to families in…"
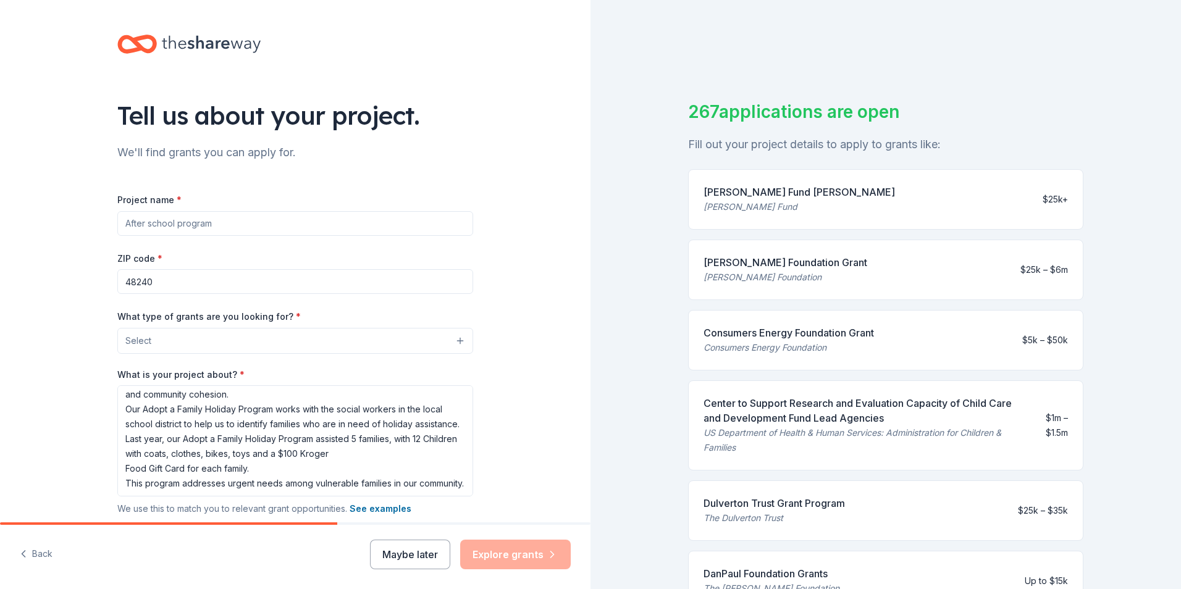
click at [298, 344] on button "Select" at bounding box center [295, 341] width 356 height 26
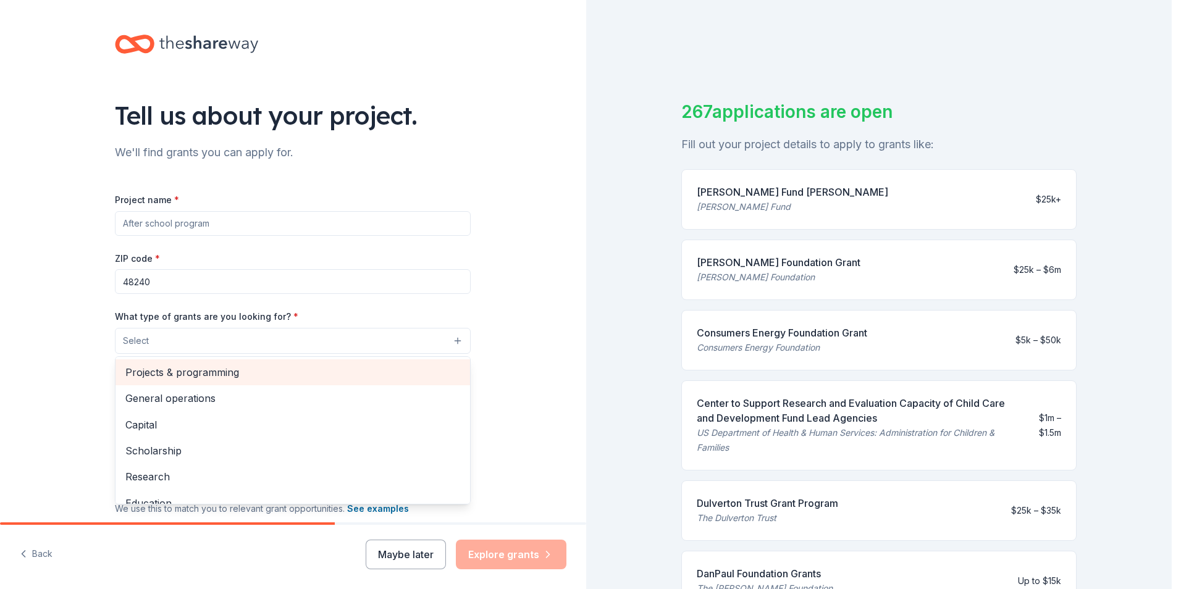
click at [196, 375] on span "Projects & programming" at bounding box center [292, 373] width 335 height 16
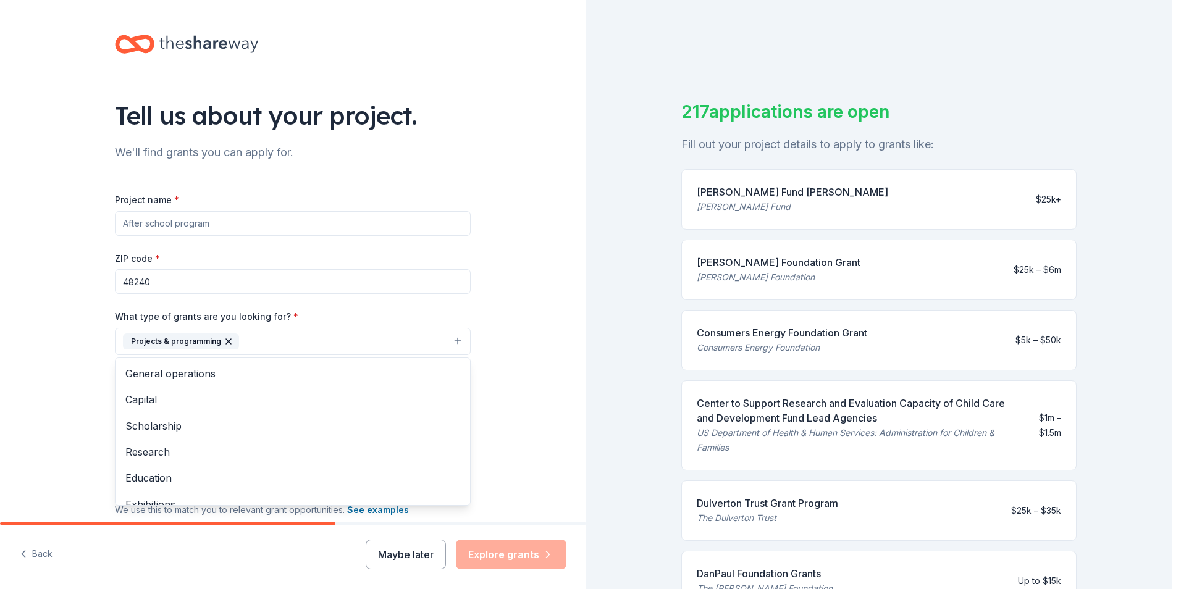
click at [177, 227] on div "Project name * ZIP code * 48240 What type of grants are you looking for? * Proj…" at bounding box center [293, 393] width 356 height 402
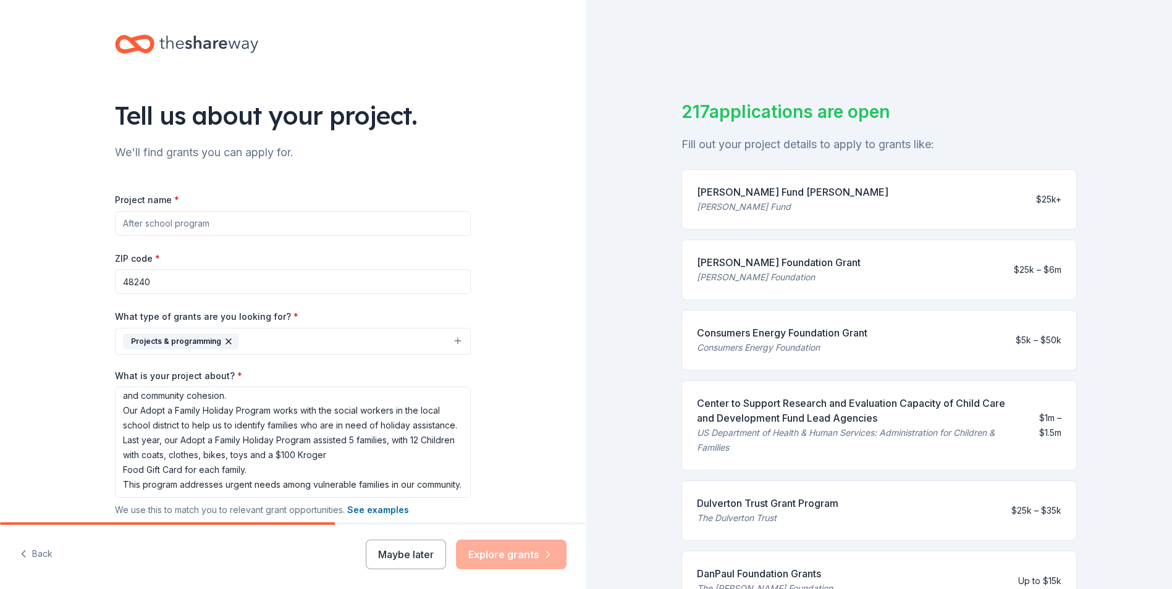
drag, startPoint x: 216, startPoint y: 224, endPoint x: 96, endPoint y: 211, distance: 120.6
click at [96, 211] on div "Tell us about your project. We'll find grants you can apply for. Project name *…" at bounding box center [292, 327] width 395 height 654
type input "Holiday Adopt A Family Program"
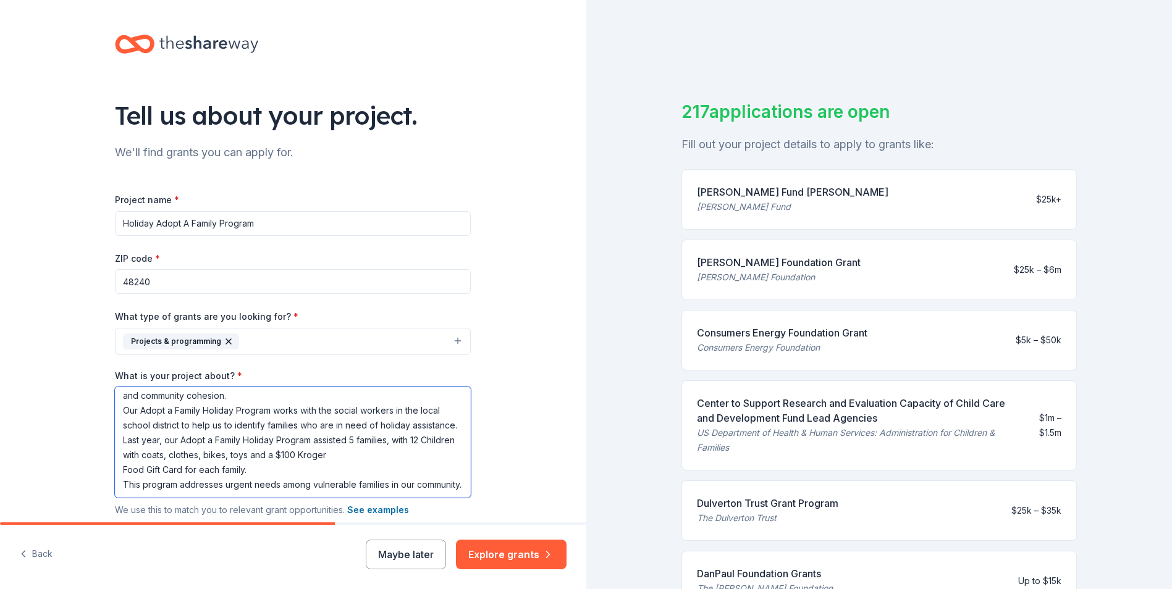
click at [280, 457] on textarea "Our Adopt-a-Family Program brings holiday support and assistance to families in…" at bounding box center [293, 442] width 356 height 111
click at [281, 456] on textarea "Our Adopt-a-Family Program brings holiday support and assistance to families in…" at bounding box center [293, 442] width 356 height 111
click at [364, 440] on textarea "Our Adopt-a-Family Program brings holiday support and assistance to families in…" at bounding box center [293, 442] width 356 height 111
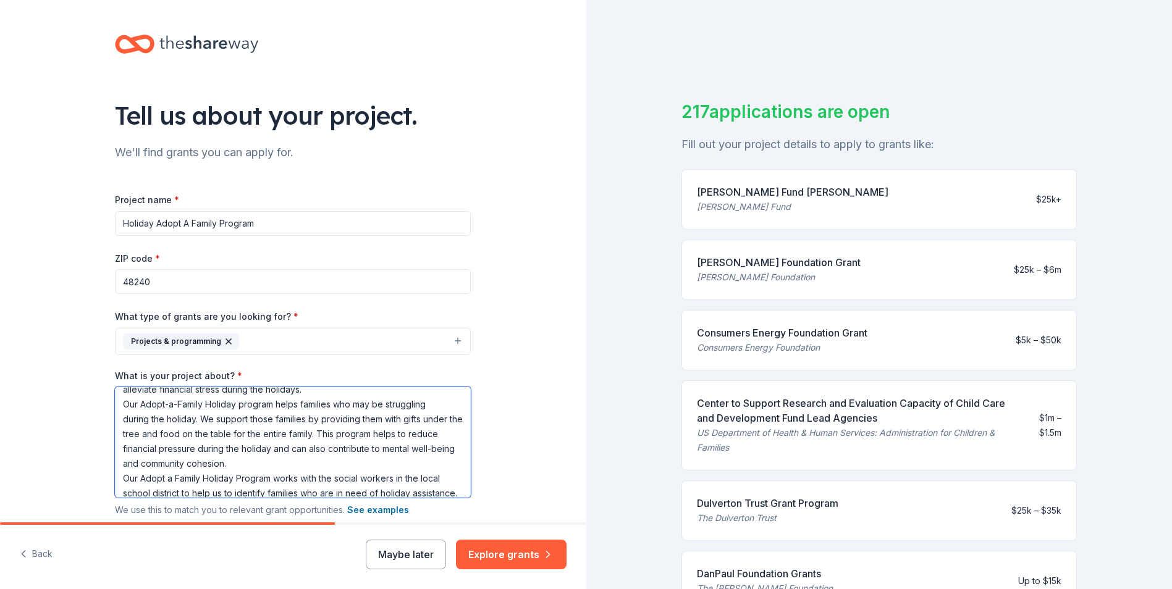
scroll to position [0, 0]
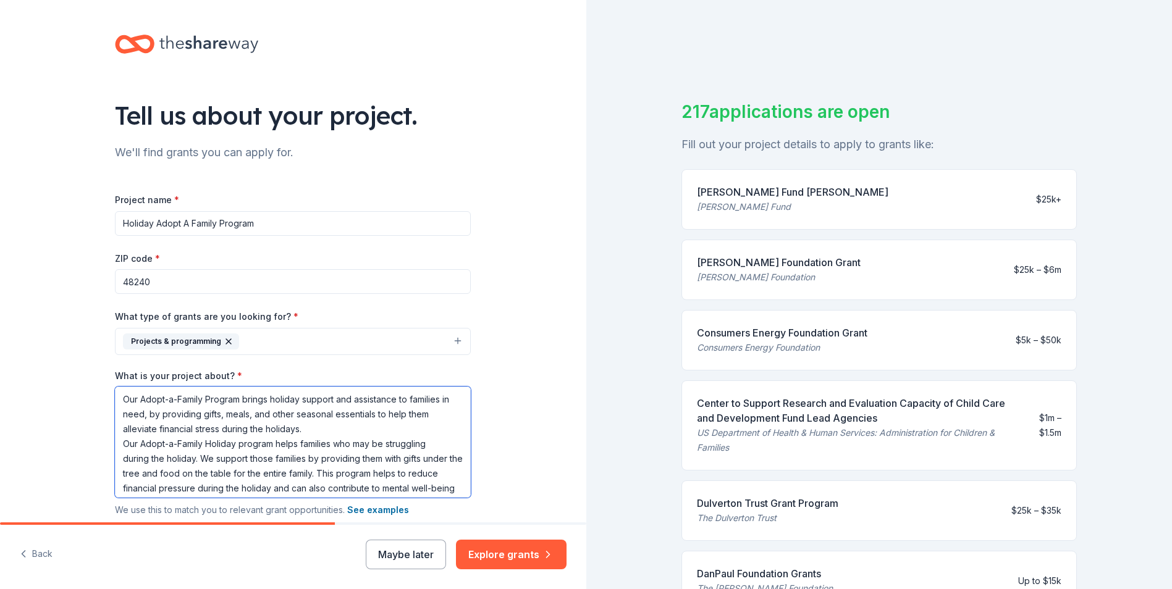
drag, startPoint x: 188, startPoint y: 488, endPoint x: 145, endPoint y: 399, distance: 98.9
click at [115, 387] on textarea "Our Adopt-a-Family Program brings holiday support and assistance to families in…" at bounding box center [293, 442] width 356 height 111
type textarea "Our Adopt-a-Family Program brings holiday support and assistance to families in…"
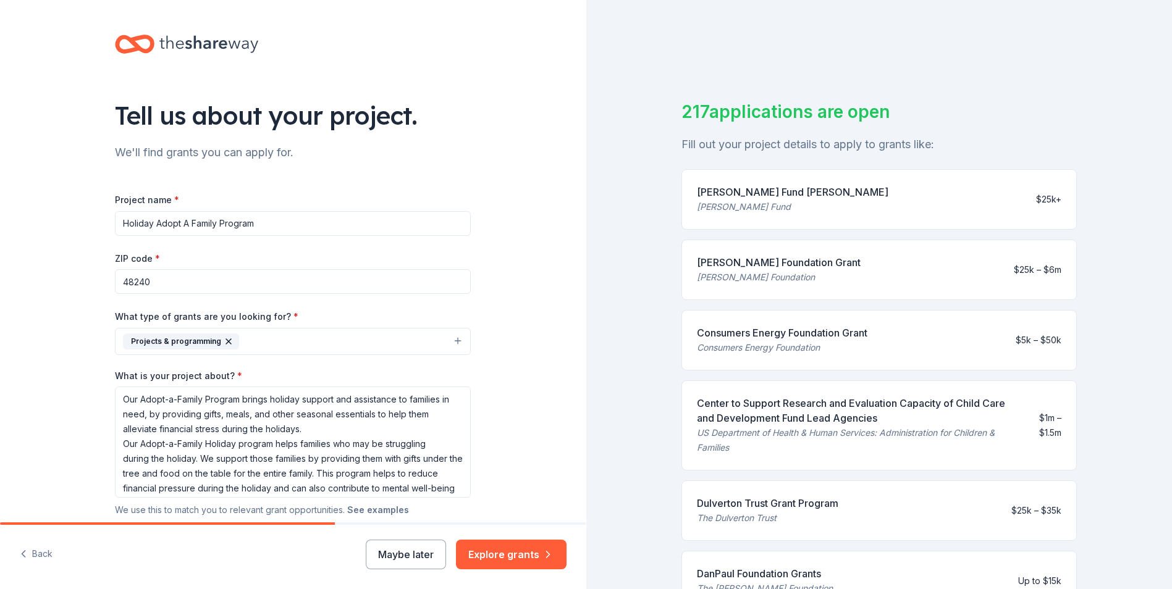
click at [375, 512] on button "See examples" at bounding box center [378, 510] width 62 height 15
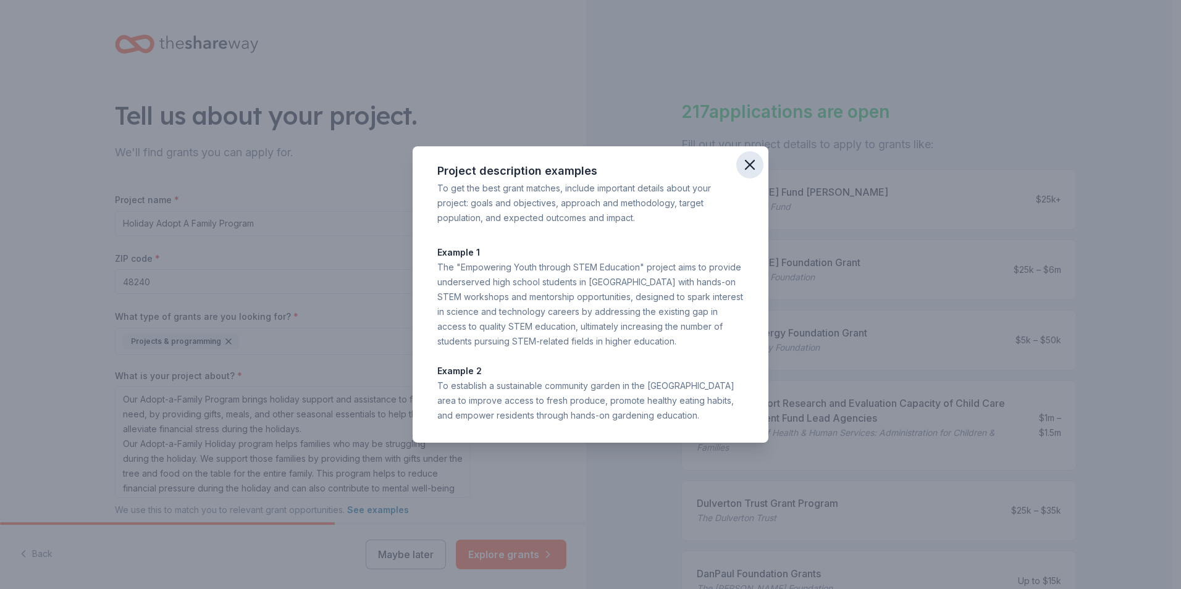
drag, startPoint x: 746, startPoint y: 167, endPoint x: 738, endPoint y: 175, distance: 11.8
click at [747, 167] on icon "button" at bounding box center [749, 164] width 17 height 17
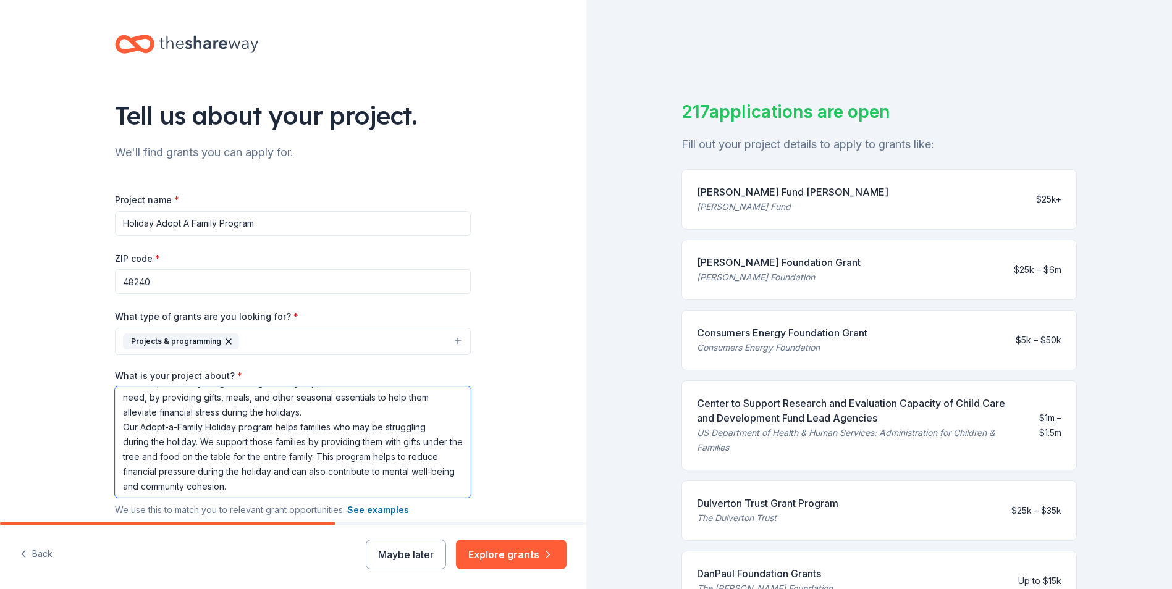
scroll to position [41, 0]
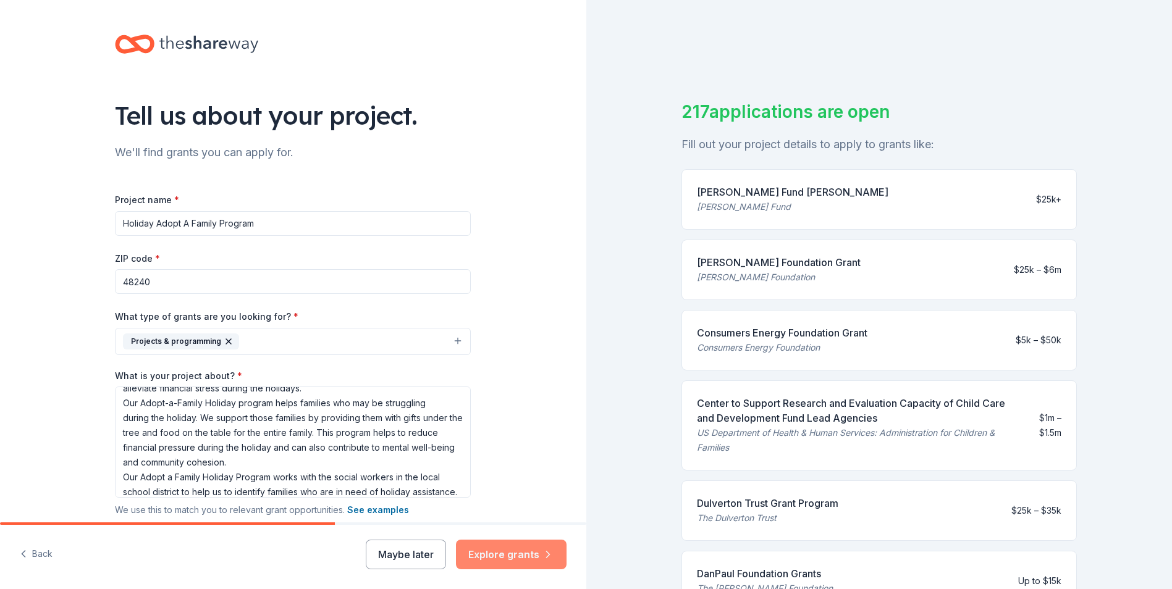
click at [525, 563] on button "Explore grants" at bounding box center [511, 555] width 111 height 30
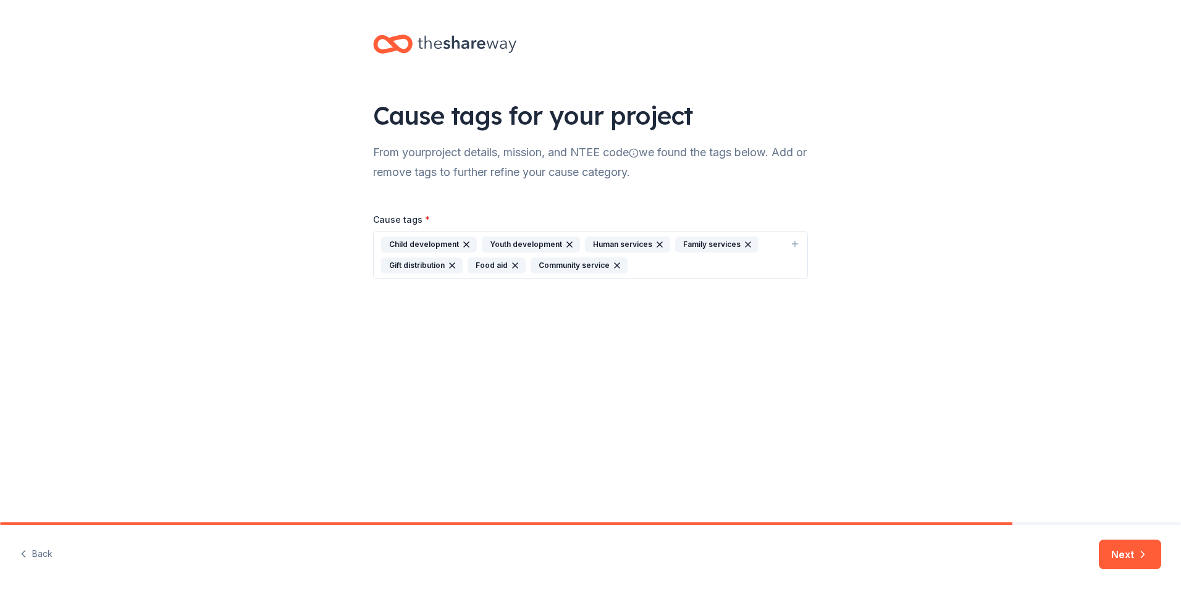
click at [652, 267] on div "Child development Youth development Human services Family services Gift distrib…" at bounding box center [583, 255] width 404 height 37
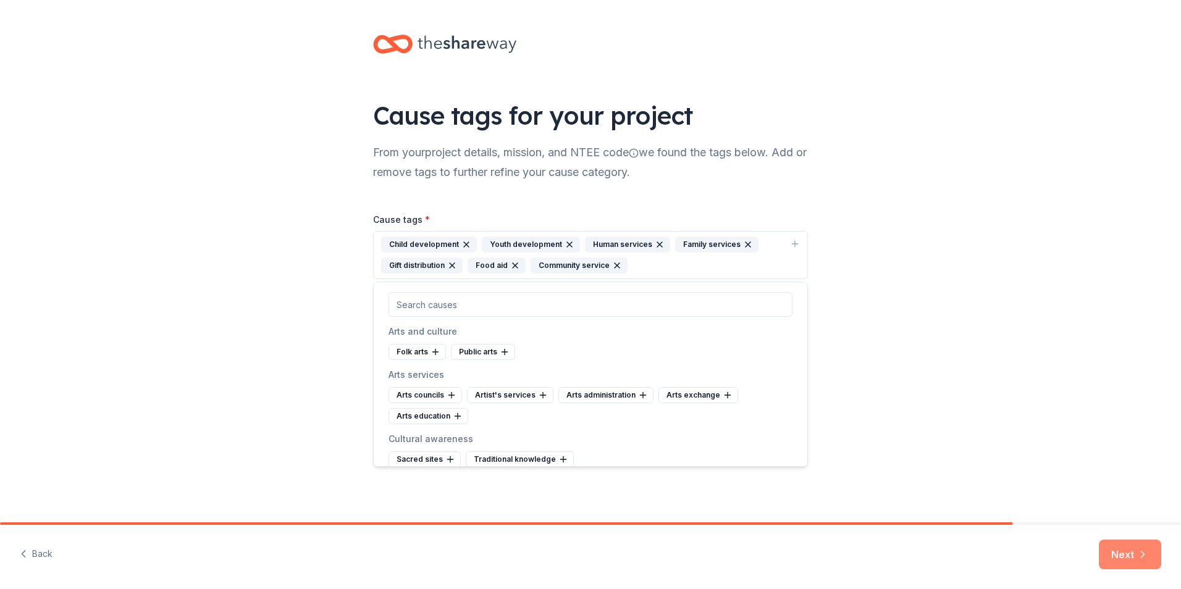
click at [1132, 555] on button "Next" at bounding box center [1130, 555] width 62 height 30
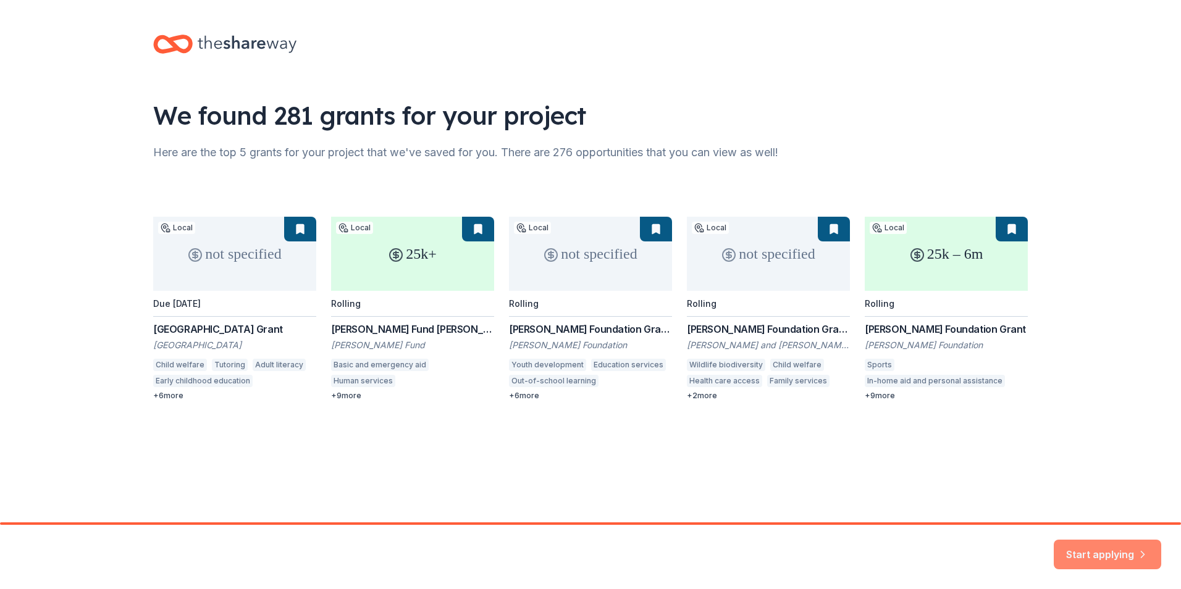
click at [1107, 551] on button "Start applying" at bounding box center [1108, 548] width 108 height 30
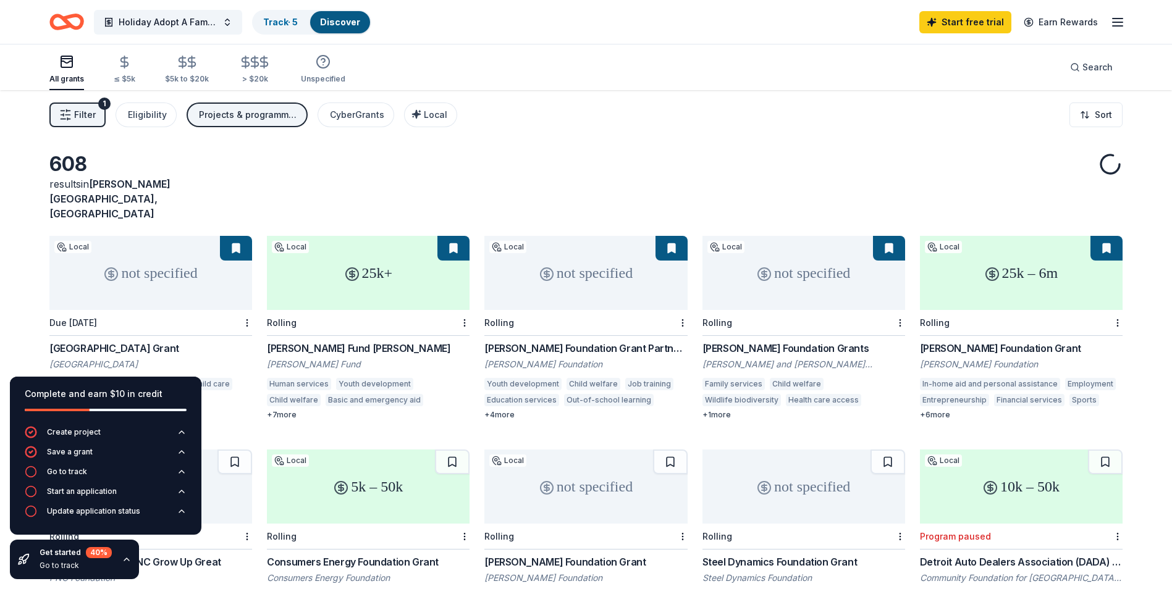
scroll to position [62, 0]
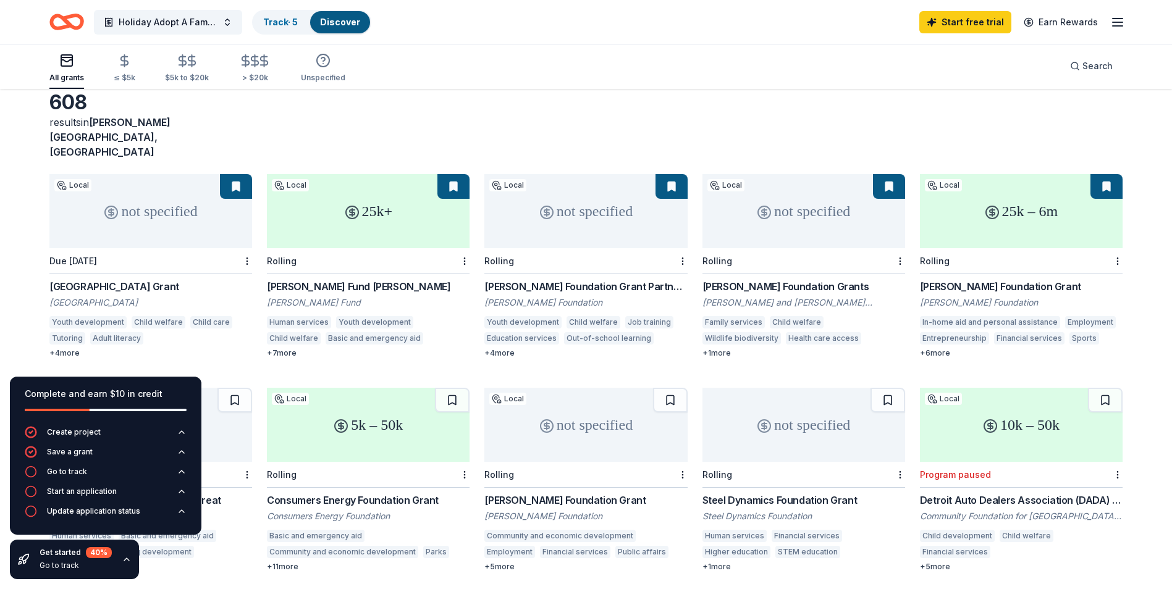
click at [236, 174] on button at bounding box center [236, 186] width 32 height 25
click at [348, 197] on div "25k+" at bounding box center [368, 211] width 203 height 74
